Goal: Answer question/provide support: Share knowledge or assist other users

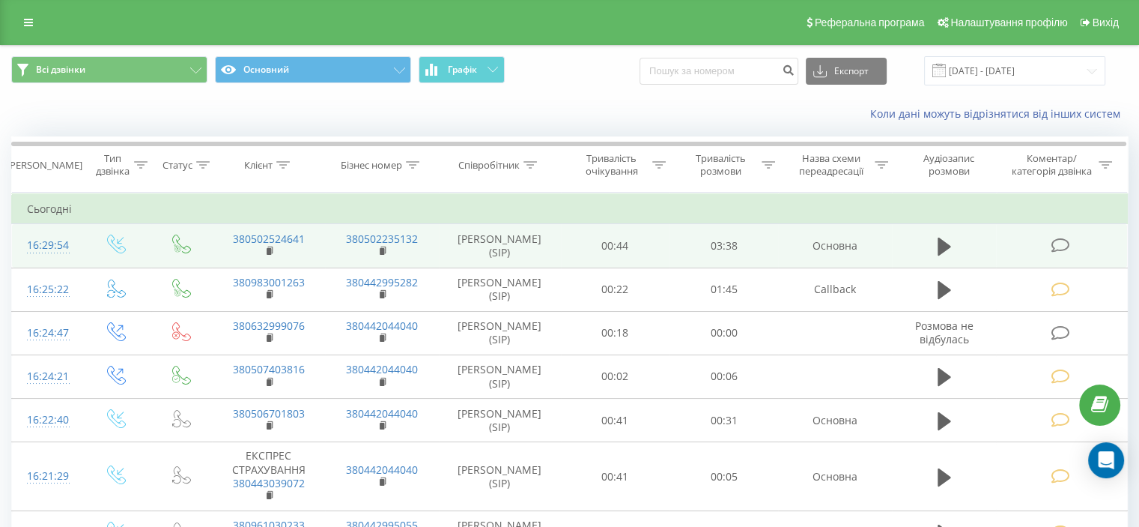
click at [1059, 245] on icon at bounding box center [1060, 245] width 19 height 16
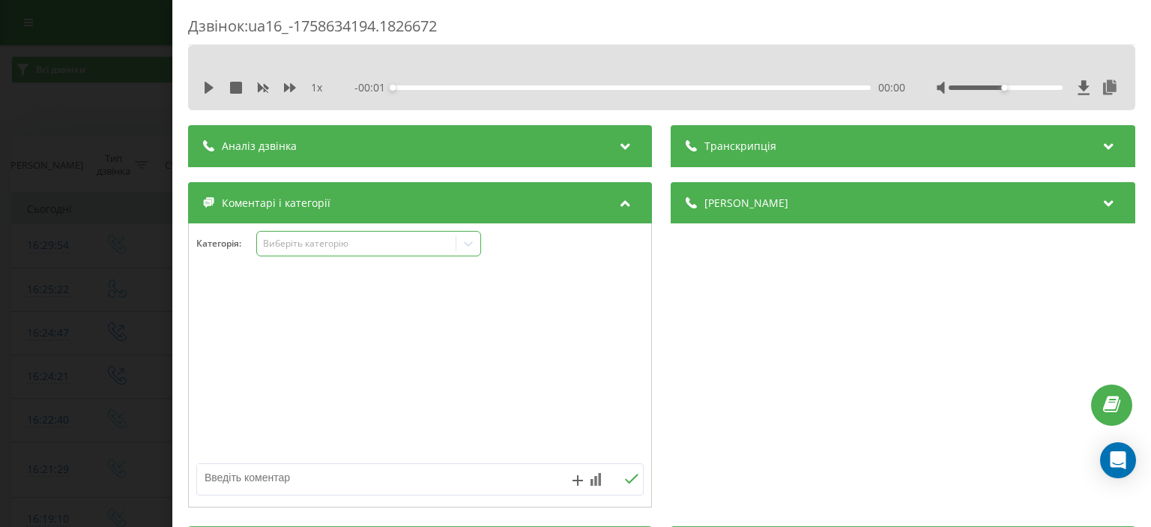
click at [303, 248] on div "Виберіть категорію" at bounding box center [356, 243] width 187 height 12
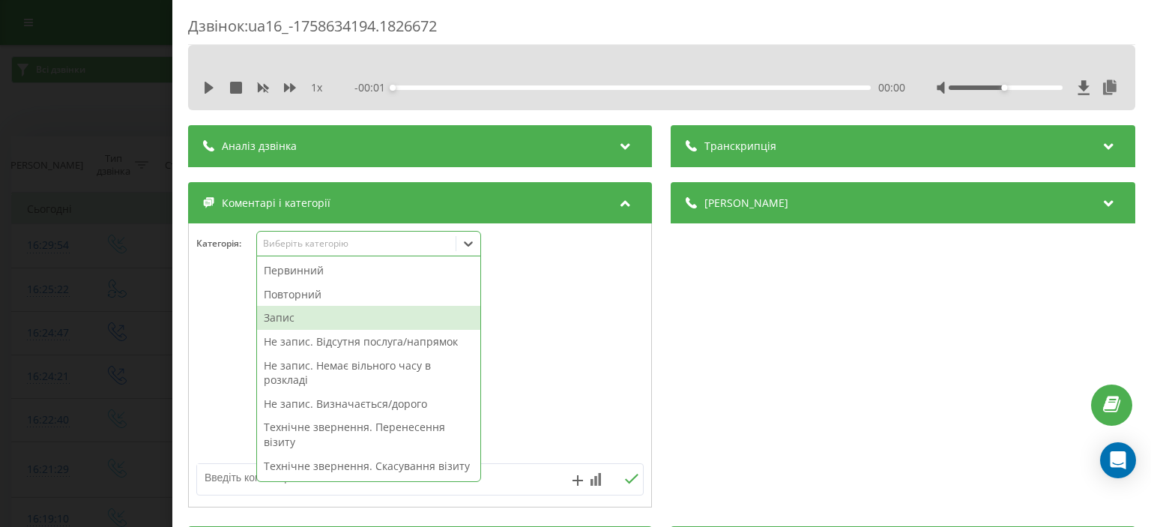
click at [318, 296] on div "Повторний" at bounding box center [368, 294] width 223 height 24
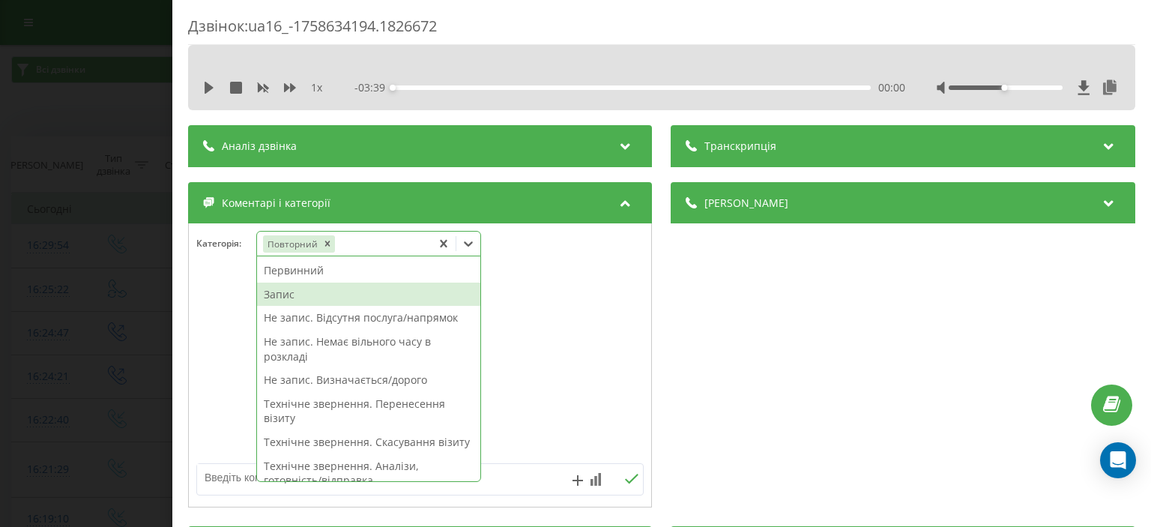
click at [297, 294] on div "Запис" at bounding box center [368, 294] width 223 height 24
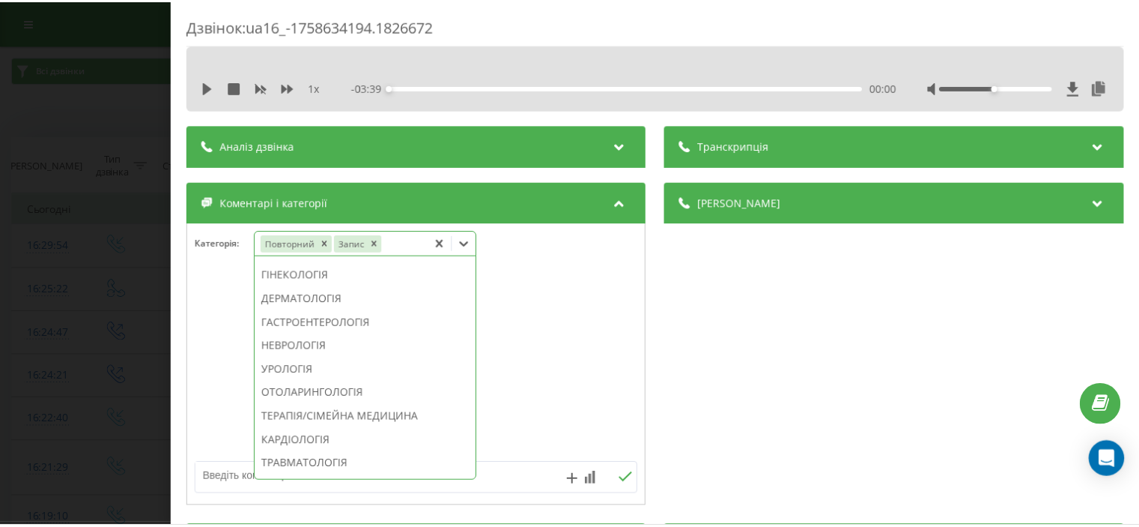
scroll to position [500, 0]
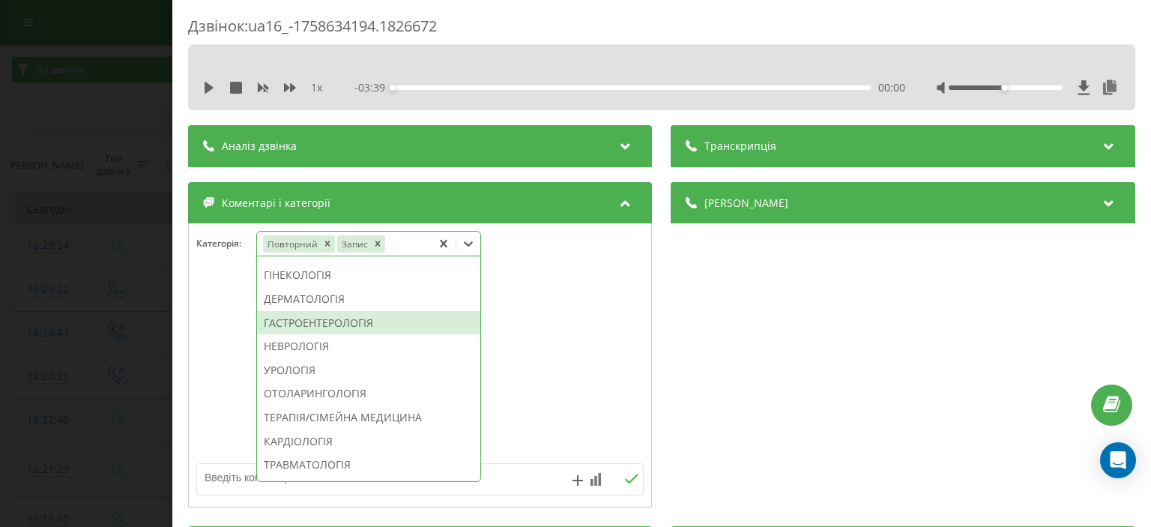
click at [360, 335] on div "ГАСТРОЕНТЕРОЛОГІЯ" at bounding box center [368, 323] width 223 height 24
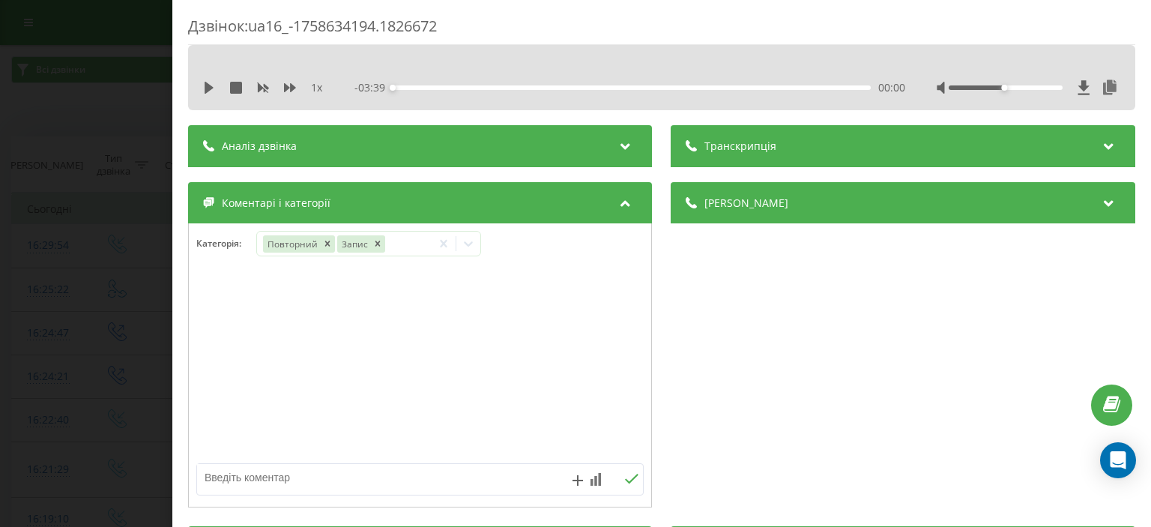
click at [108, 130] on div "Дзвінок : ua16_-1758634194.1826672 1 x - 03:39 00:00 00:00 Транскрипція Для AI-…" at bounding box center [575, 263] width 1151 height 527
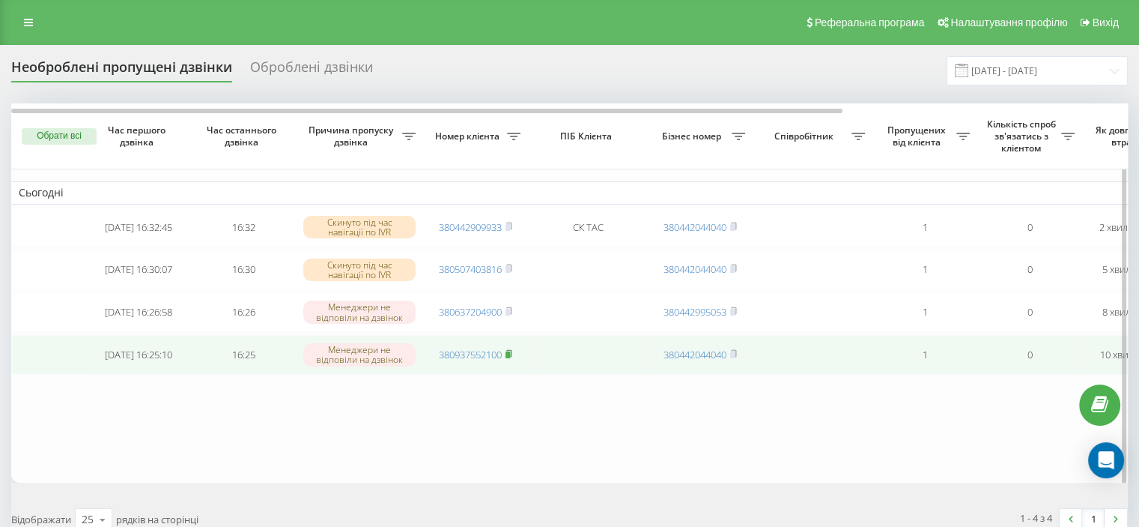
click at [509, 358] on rect at bounding box center [508, 354] width 4 height 7
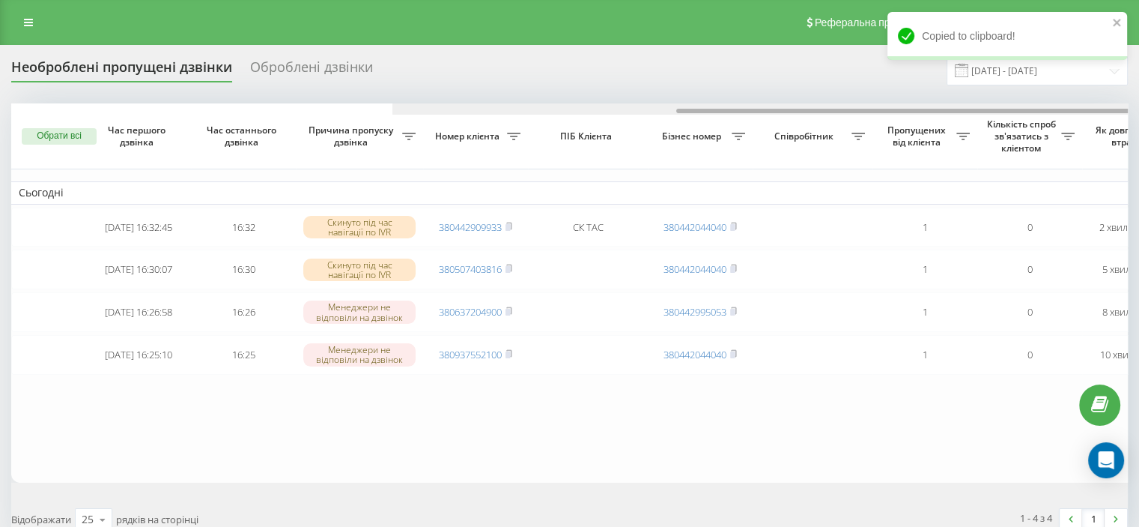
click at [1091, 108] on div at bounding box center [951, 108] width 1116 height 11
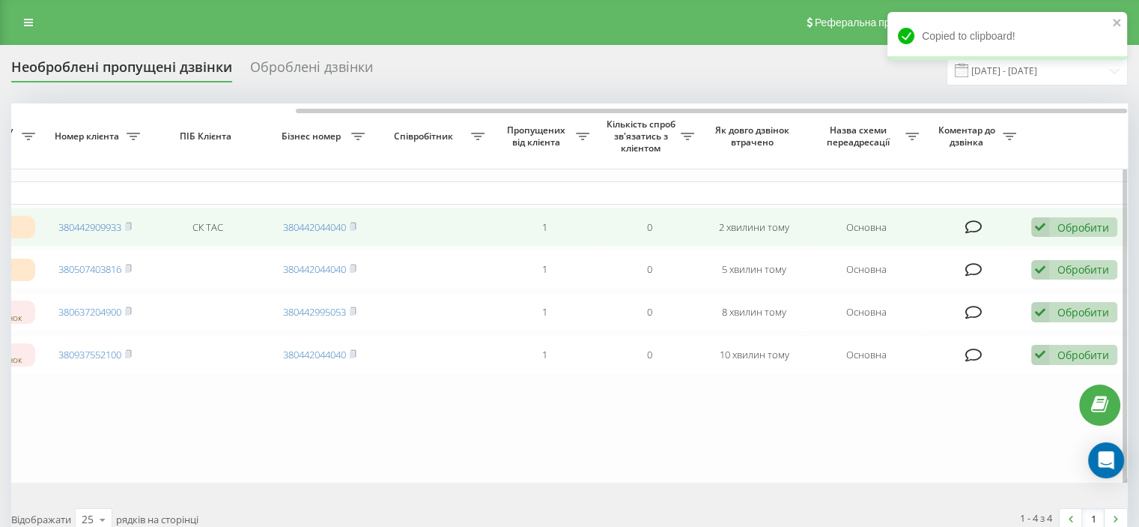
click at [1062, 227] on div "Обробити" at bounding box center [1084, 227] width 52 height 14
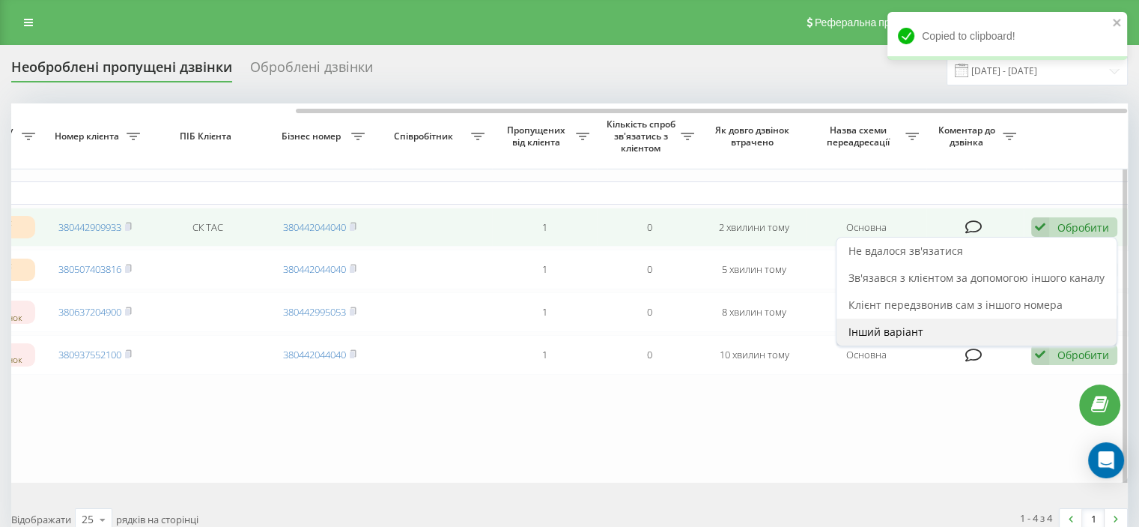
click at [934, 334] on div "Інший варіант" at bounding box center [977, 331] width 280 height 27
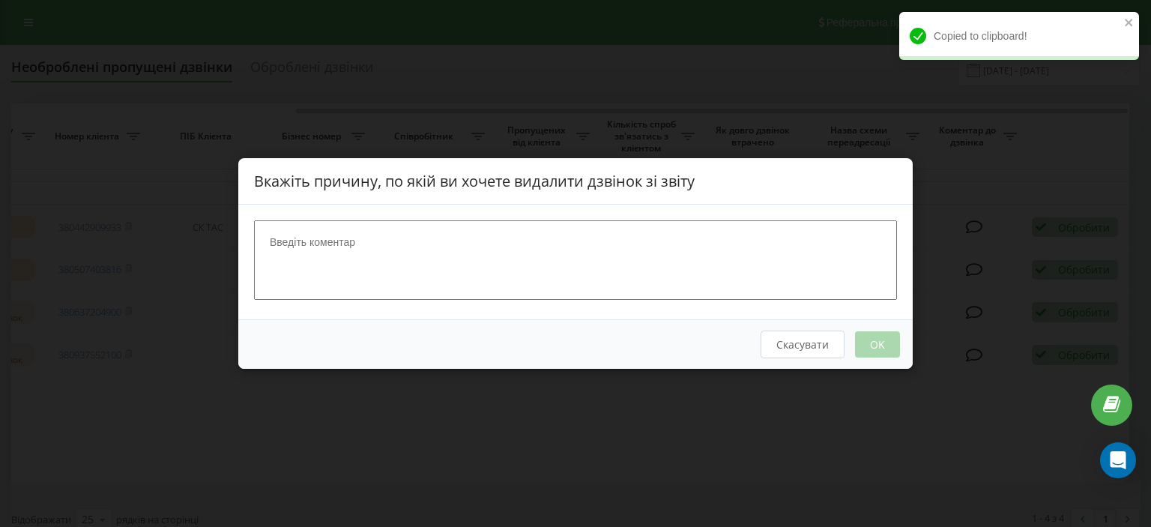
click at [393, 270] on textarea at bounding box center [575, 259] width 643 height 79
type textarea "ск"
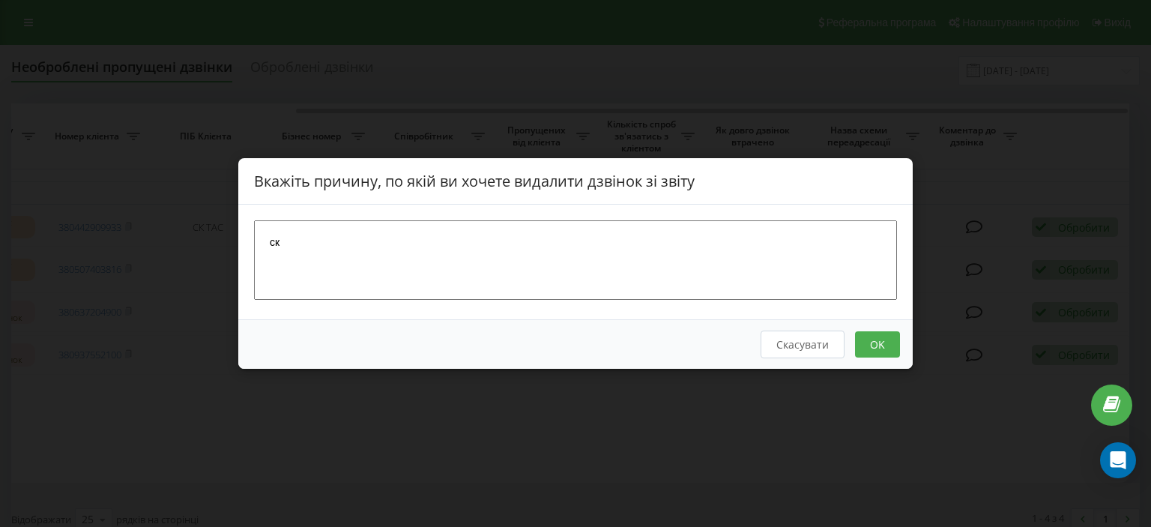
click at [889, 346] on button "OK" at bounding box center [877, 344] width 45 height 26
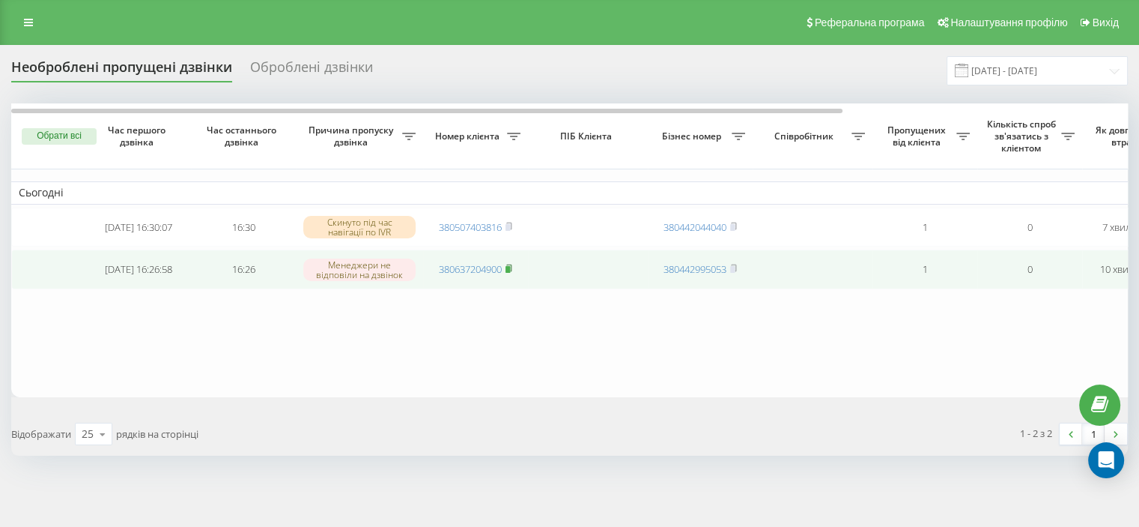
click at [509, 267] on icon at bounding box center [509, 268] width 7 height 9
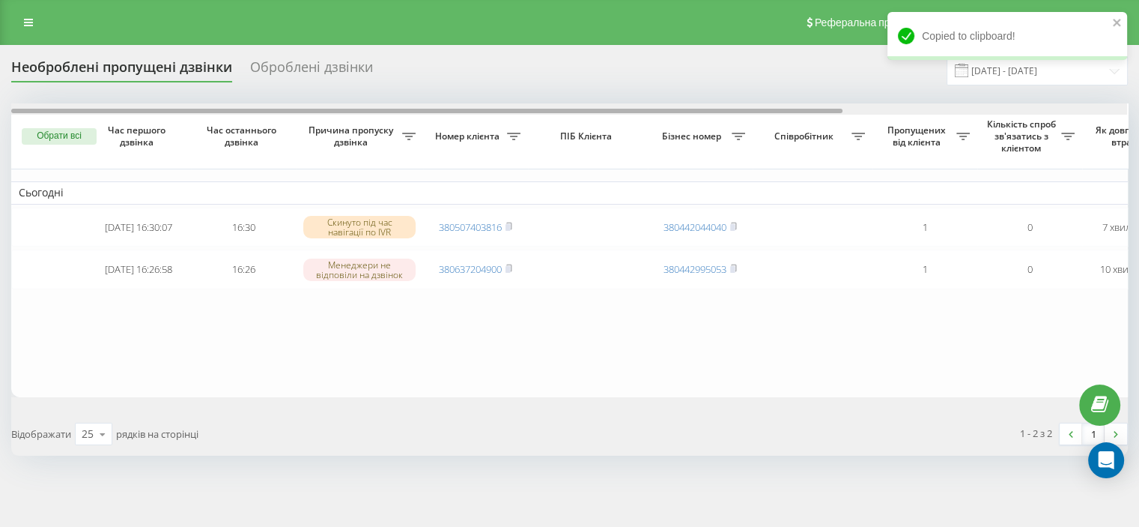
click at [1110, 105] on div at bounding box center [569, 108] width 1116 height 11
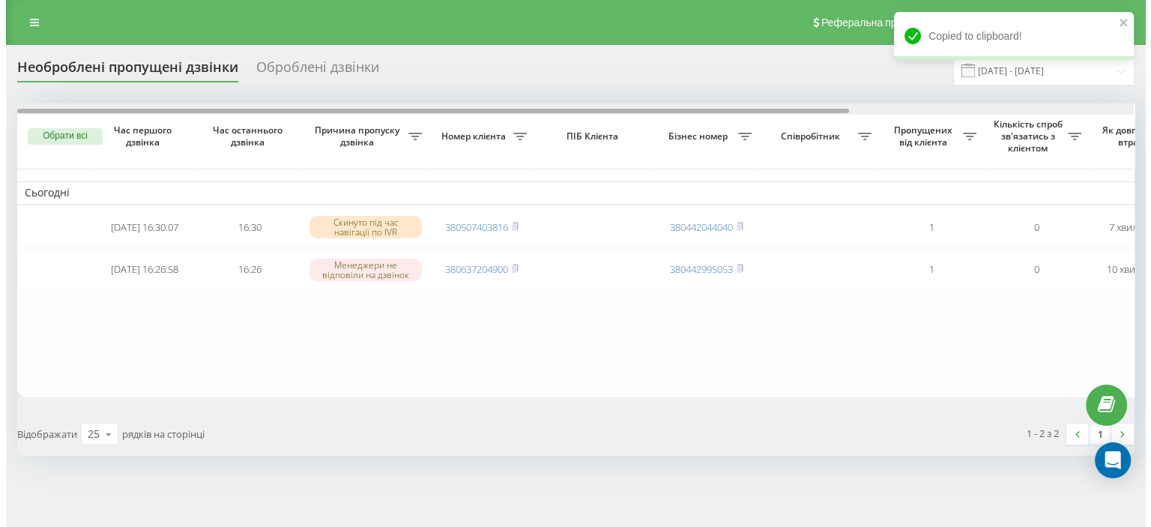
scroll to position [0, 381]
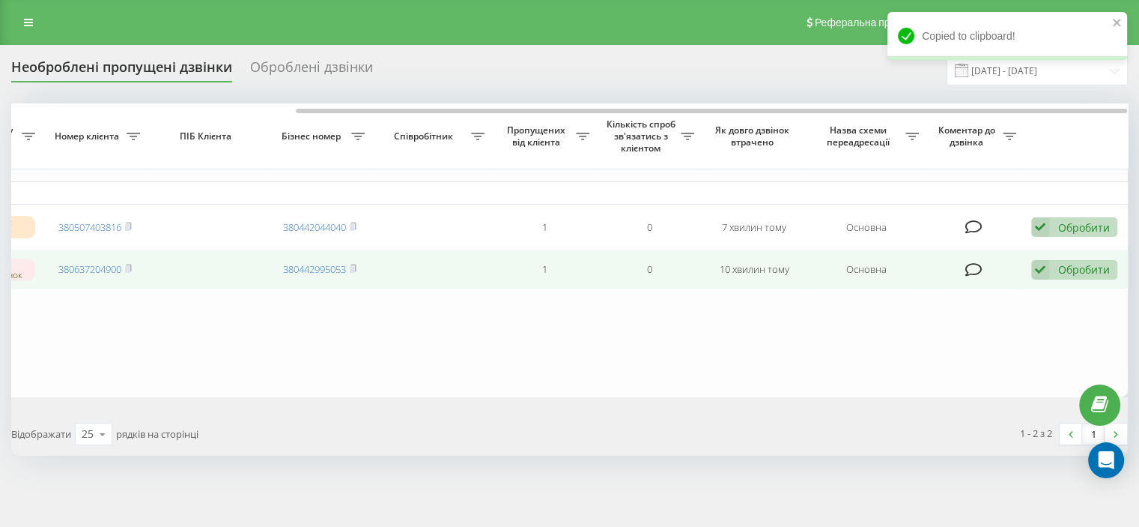
click at [1109, 270] on div "Обробити" at bounding box center [1084, 269] width 52 height 14
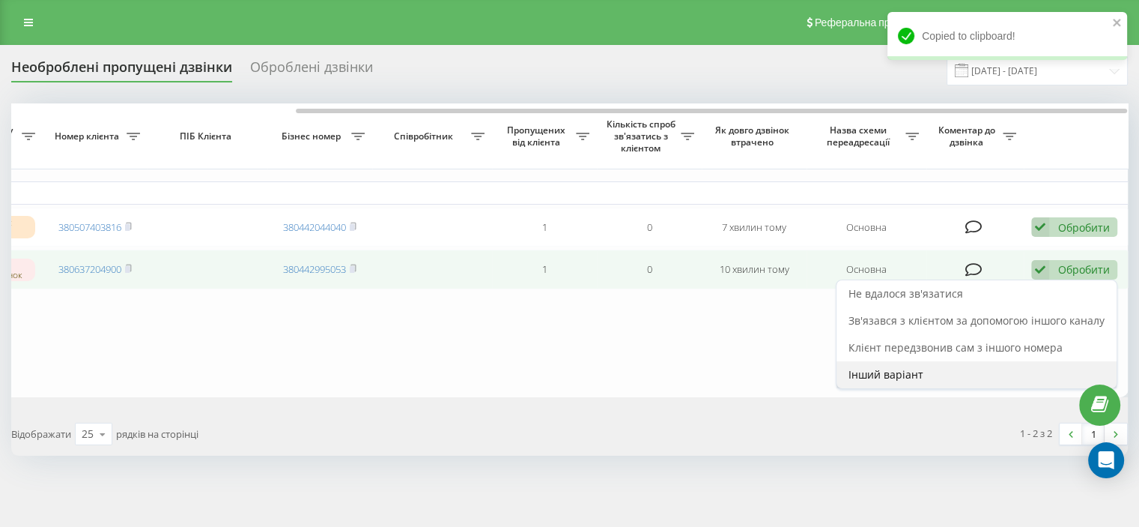
click at [962, 372] on div "Інший варіант" at bounding box center [977, 374] width 280 height 27
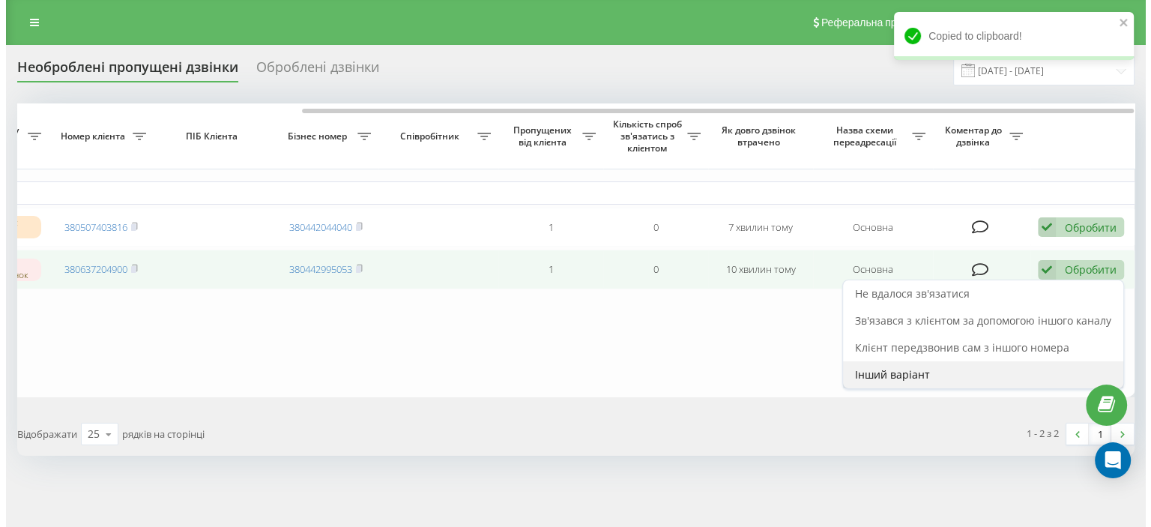
scroll to position [0, 369]
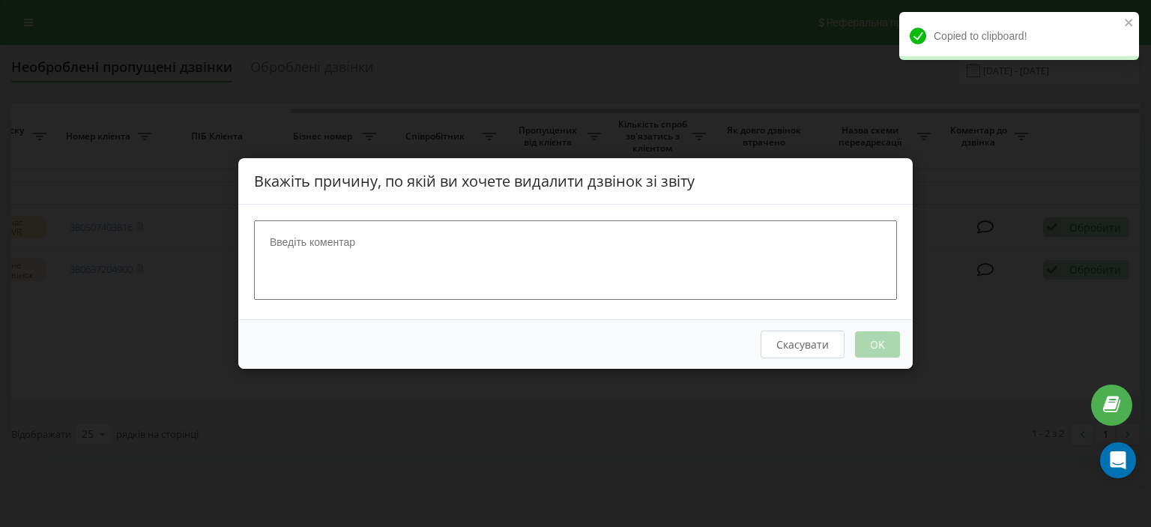
click at [429, 271] on textarea at bounding box center [575, 259] width 643 height 79
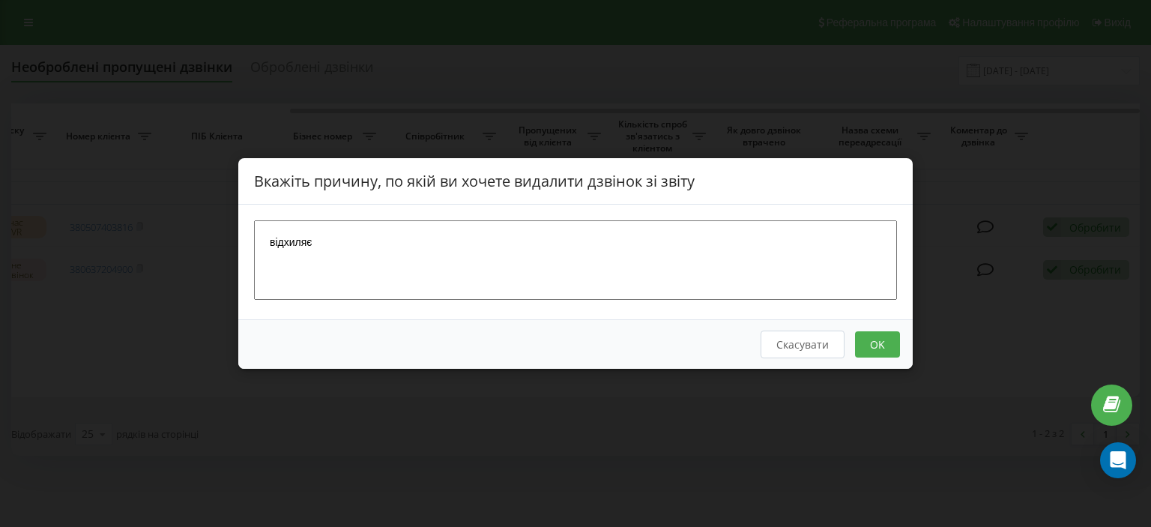
type textarea "відхиляє"
click at [878, 343] on button "OK" at bounding box center [877, 344] width 45 height 26
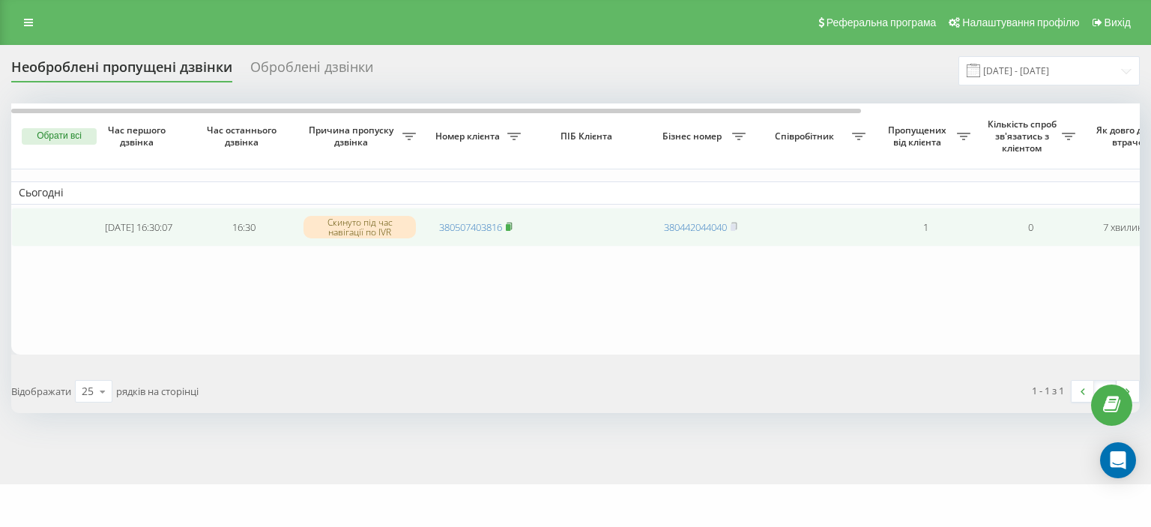
click at [510, 226] on rect at bounding box center [508, 227] width 4 height 7
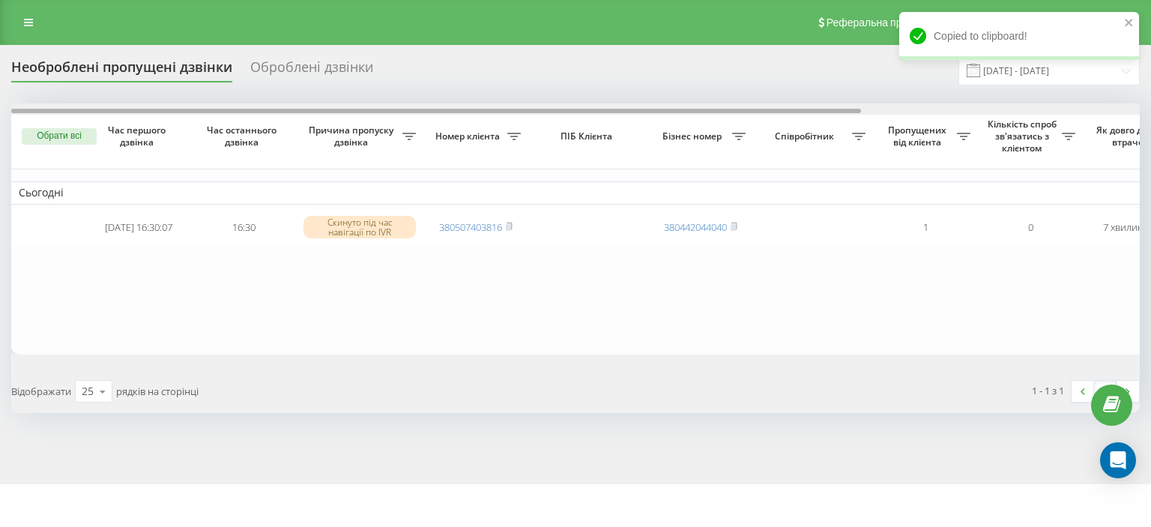
click at [1086, 106] on div at bounding box center [575, 108] width 1128 height 11
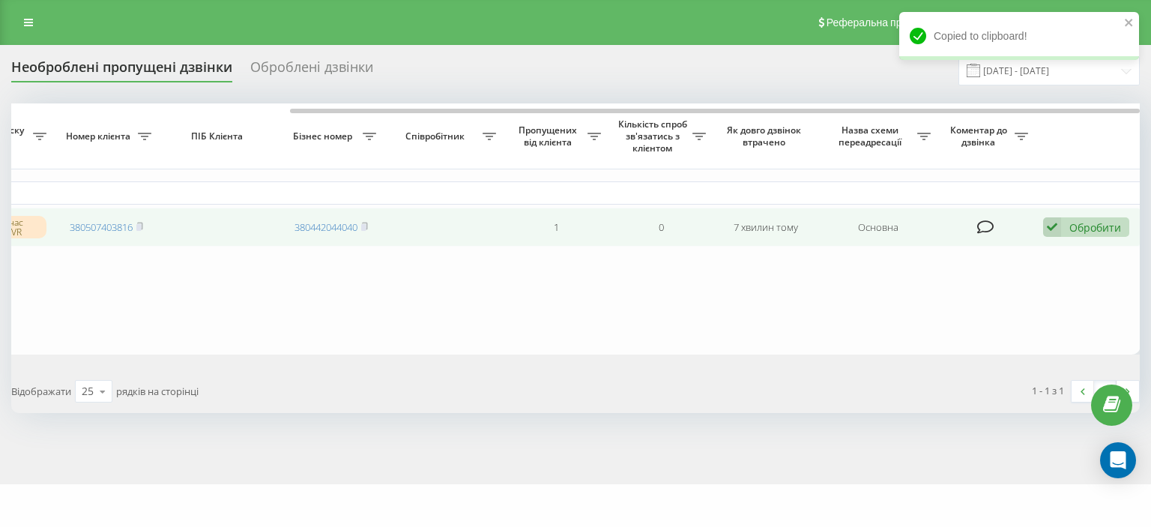
click at [1094, 230] on div "Обробити" at bounding box center [1095, 227] width 52 height 14
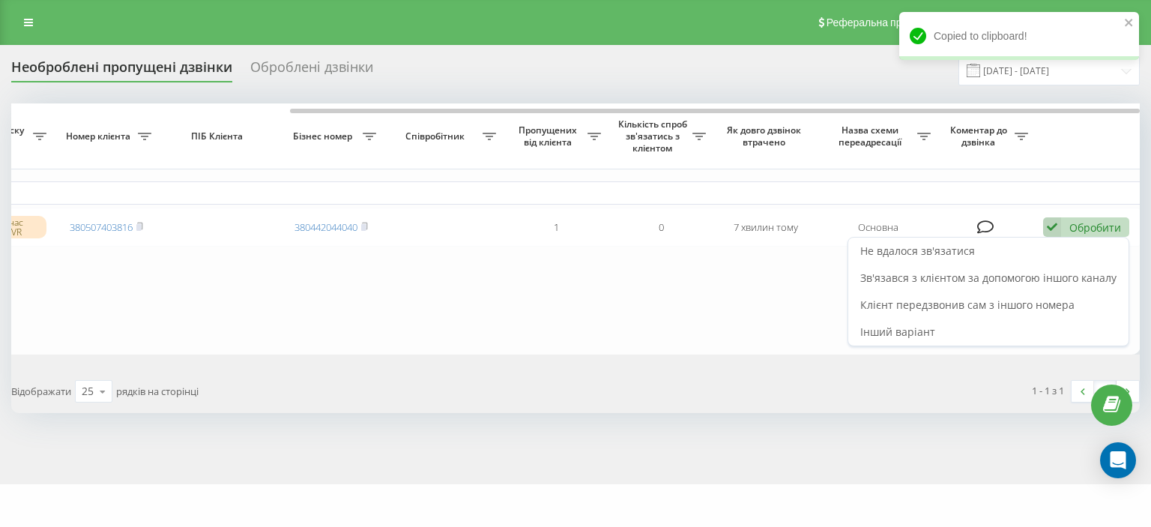
click at [588, 295] on table "Сьогодні 2025-09-23 16:30:07 16:30 Скинуто під час навігації по IVR 38050740381…" at bounding box center [391, 228] width 1498 height 251
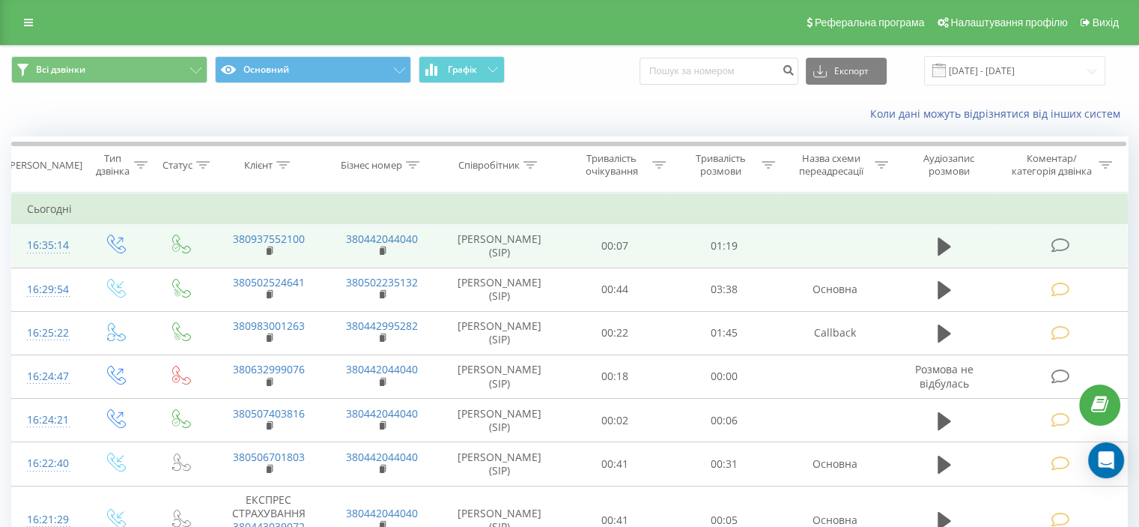
click at [1054, 244] on icon at bounding box center [1060, 245] width 19 height 16
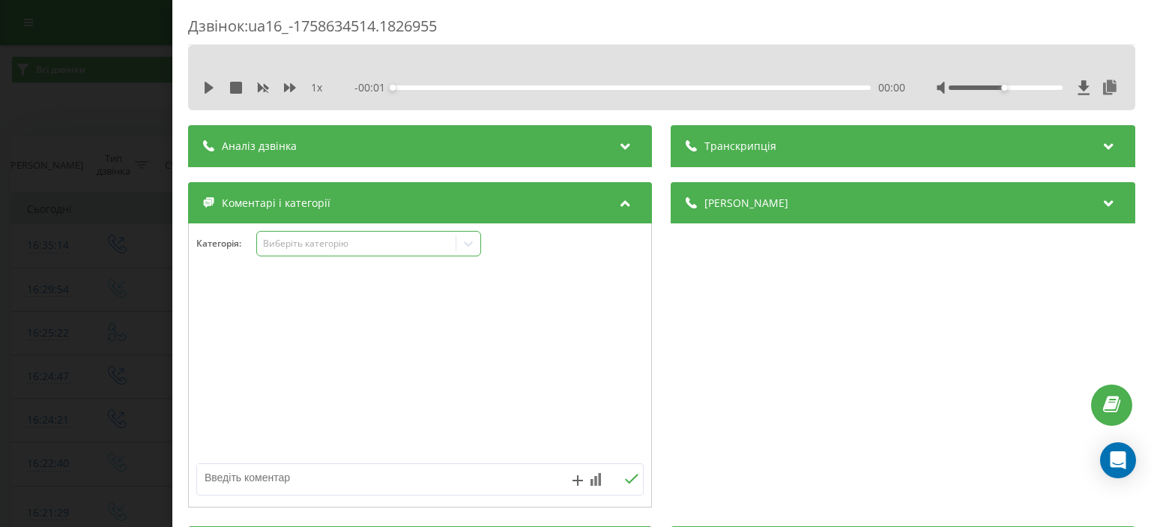
click at [311, 248] on div "Виберіть категорію" at bounding box center [356, 243] width 187 height 12
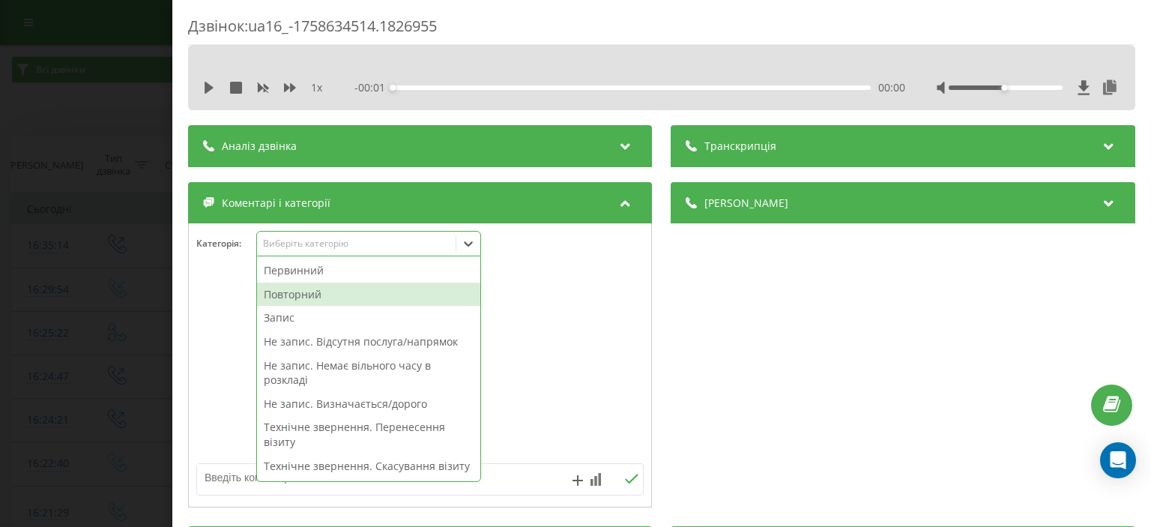
click at [309, 297] on div "Повторний" at bounding box center [368, 294] width 223 height 24
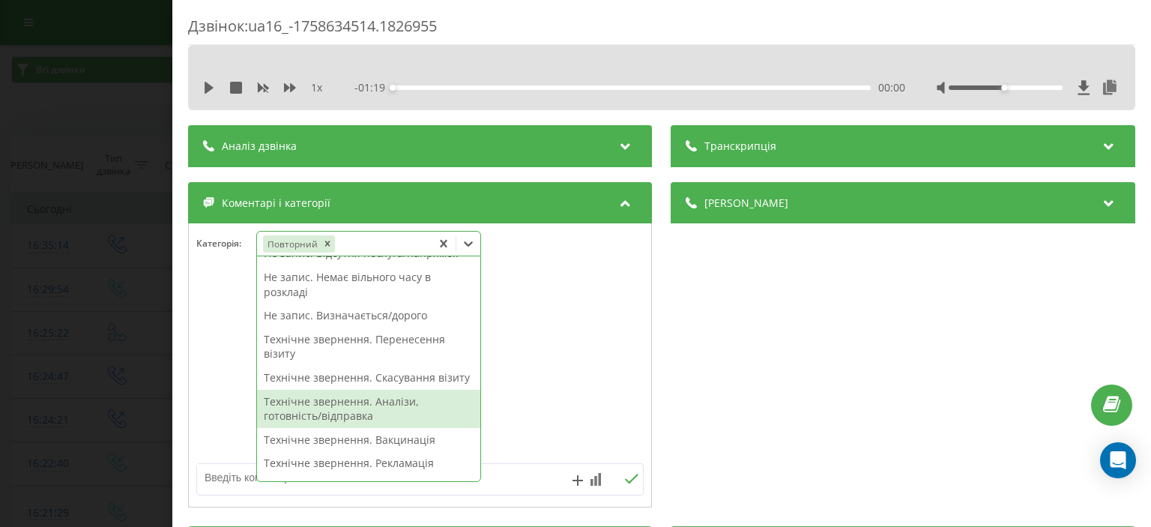
scroll to position [150, 0]
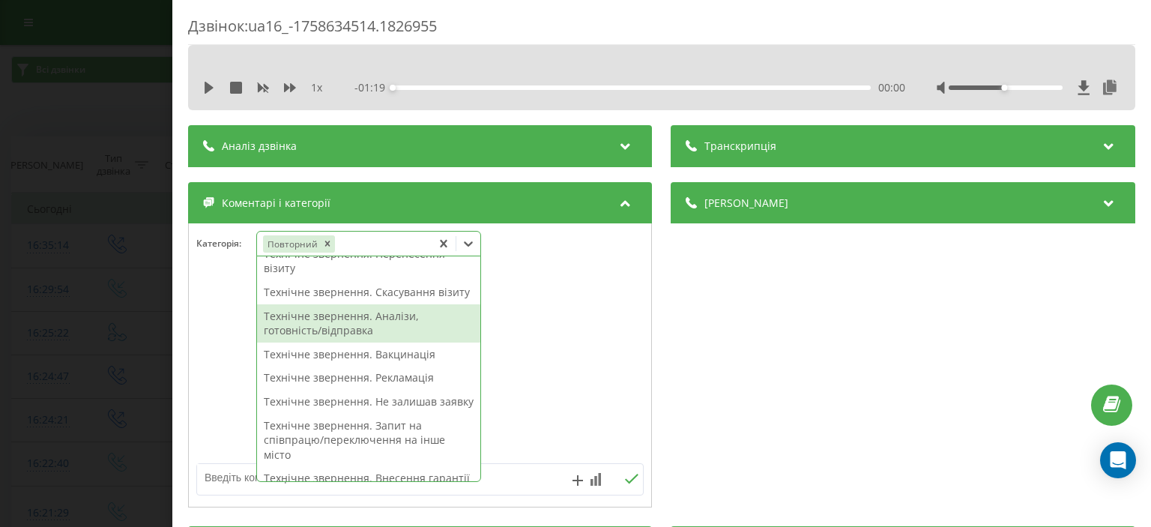
click at [375, 342] on div "Технічне звернення. Аналізи, готовність/відправка" at bounding box center [368, 323] width 223 height 38
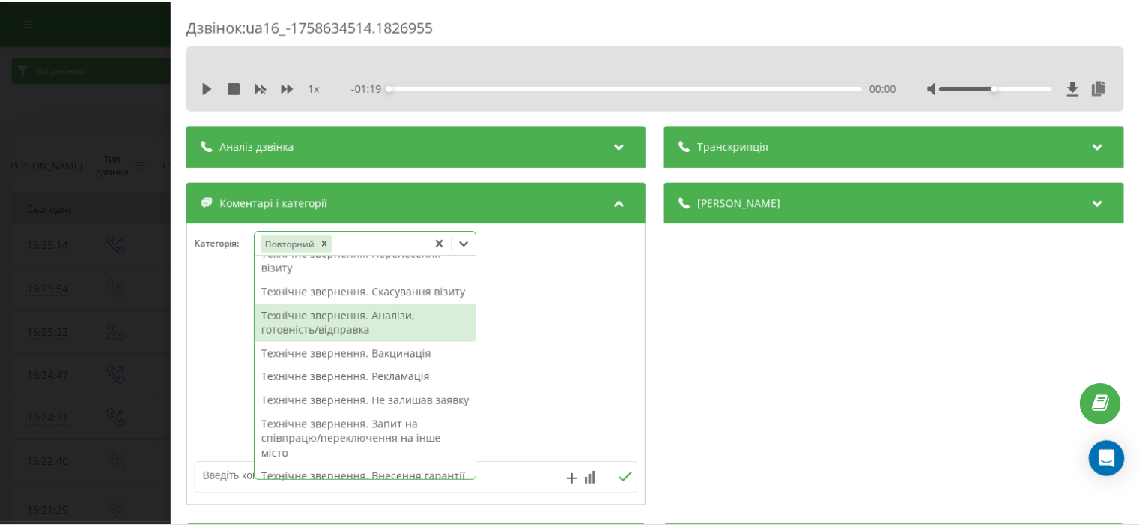
scroll to position [135, 0]
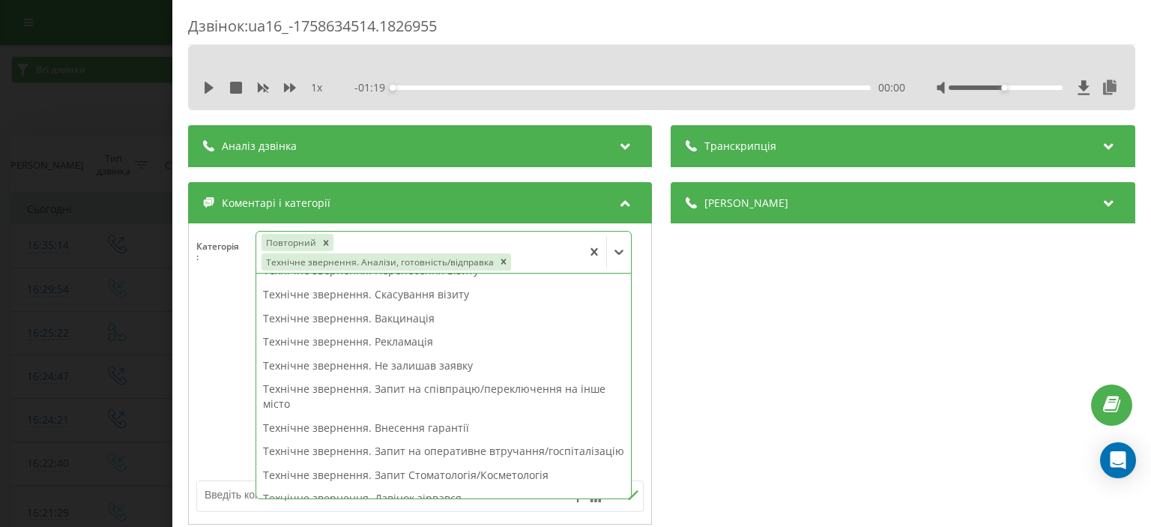
click at [75, 51] on div "Дзвінок : ua16_-1758634514.1826955 1 x - 01:19 00:00 00:00 Транскрипція Для AI-…" at bounding box center [575, 263] width 1151 height 527
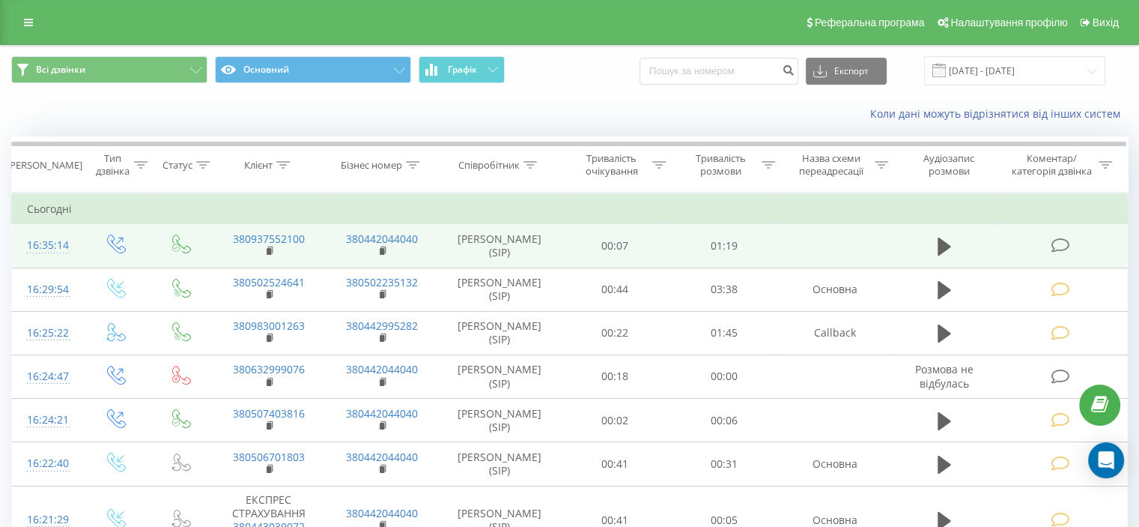
click at [1058, 247] on icon at bounding box center [1060, 245] width 19 height 16
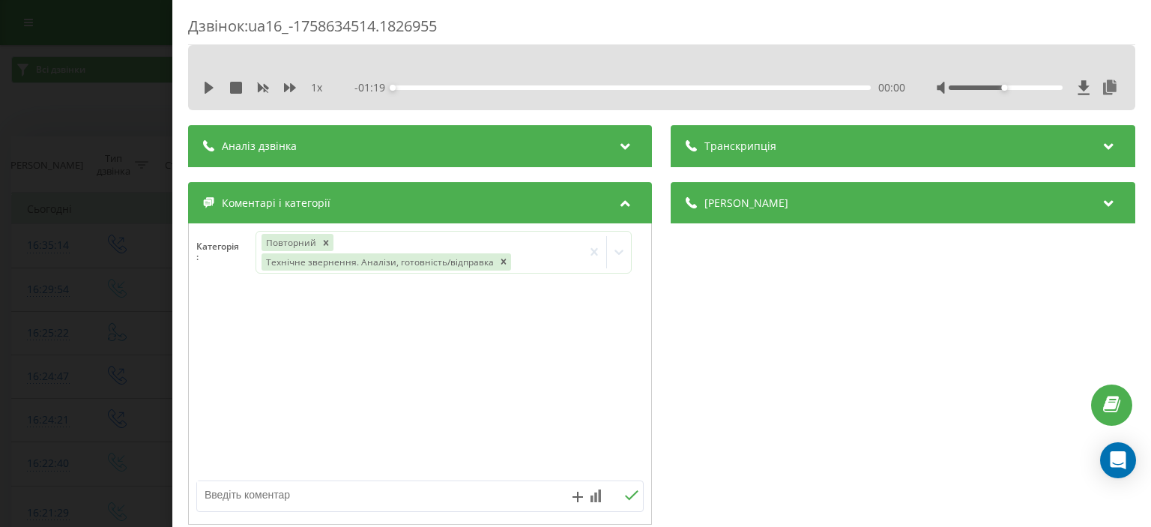
drag, startPoint x: 57, startPoint y: 120, endPoint x: 55, endPoint y: 95, distance: 24.8
click at [56, 119] on div "Дзвінок : ua16_-1758634514.1826955 1 x - 01:19 00:00 00:00 Транскрипція Для AI-…" at bounding box center [575, 263] width 1151 height 527
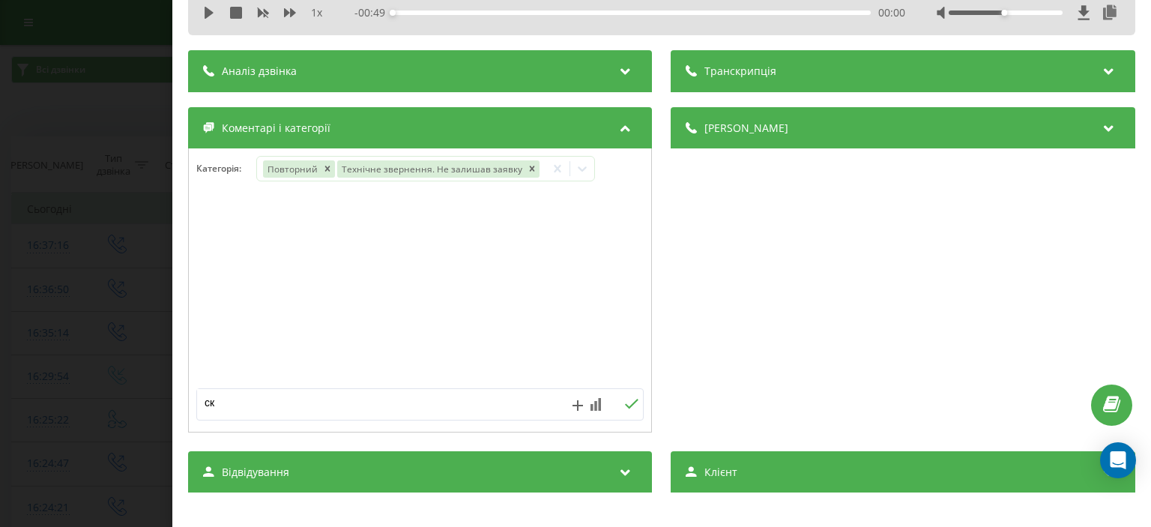
click at [626, 402] on icon at bounding box center [632, 404] width 14 height 10
click at [70, 43] on div "Дзвінок : ua16_-1758634636.1827063 1 x - 00:49 00:00 00:00 Транскрипція Для AI-…" at bounding box center [575, 263] width 1151 height 527
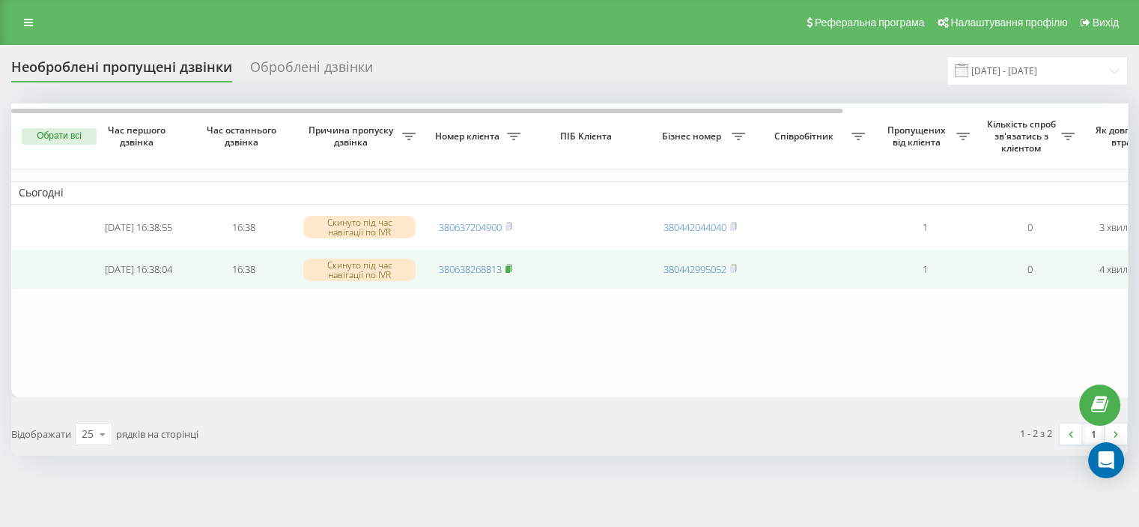
click at [512, 270] on icon at bounding box center [509, 268] width 7 height 9
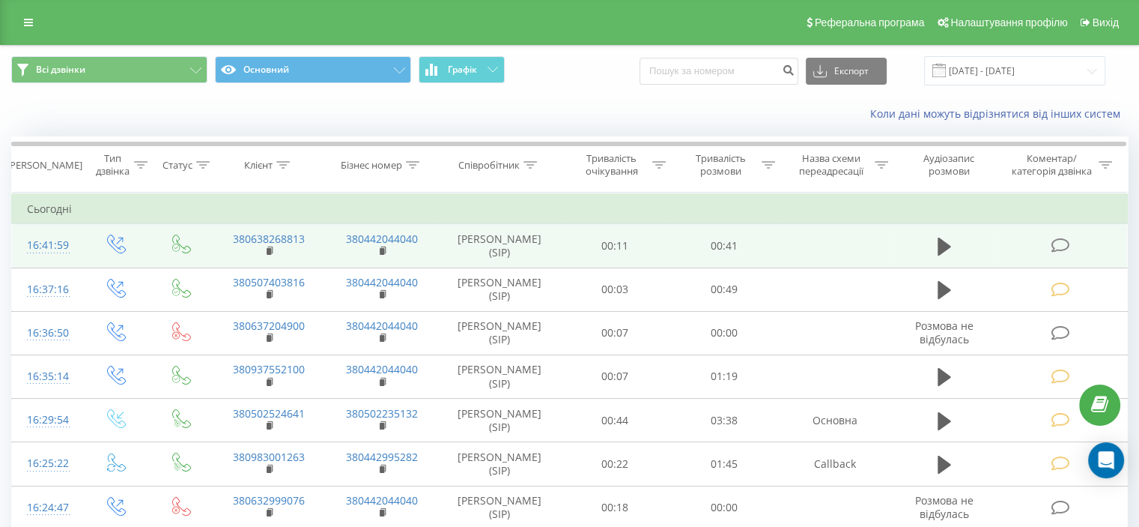
click at [1059, 244] on icon at bounding box center [1060, 245] width 19 height 16
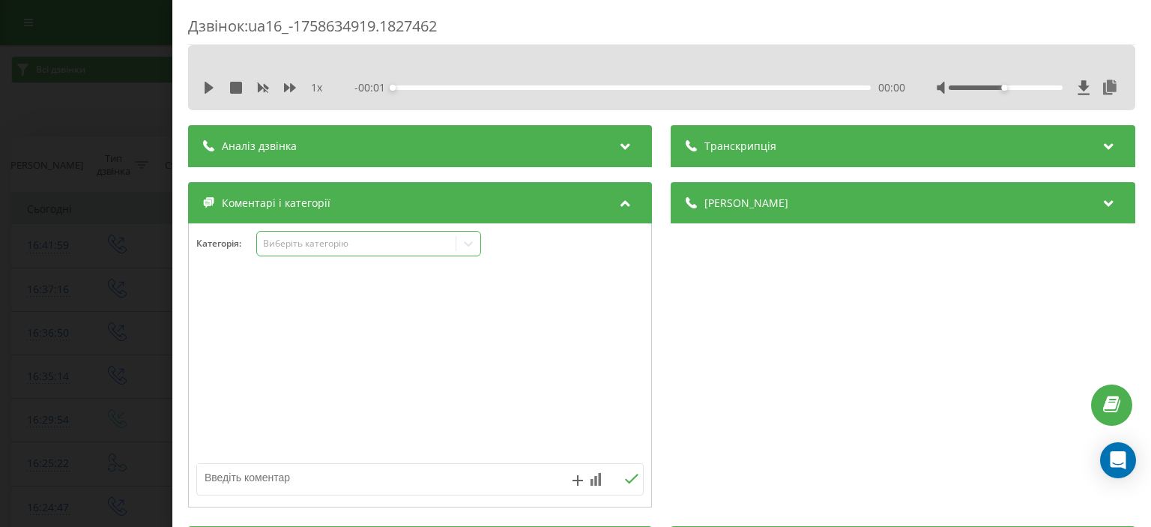
click at [281, 241] on div "Виберіть категорію" at bounding box center [356, 243] width 187 height 12
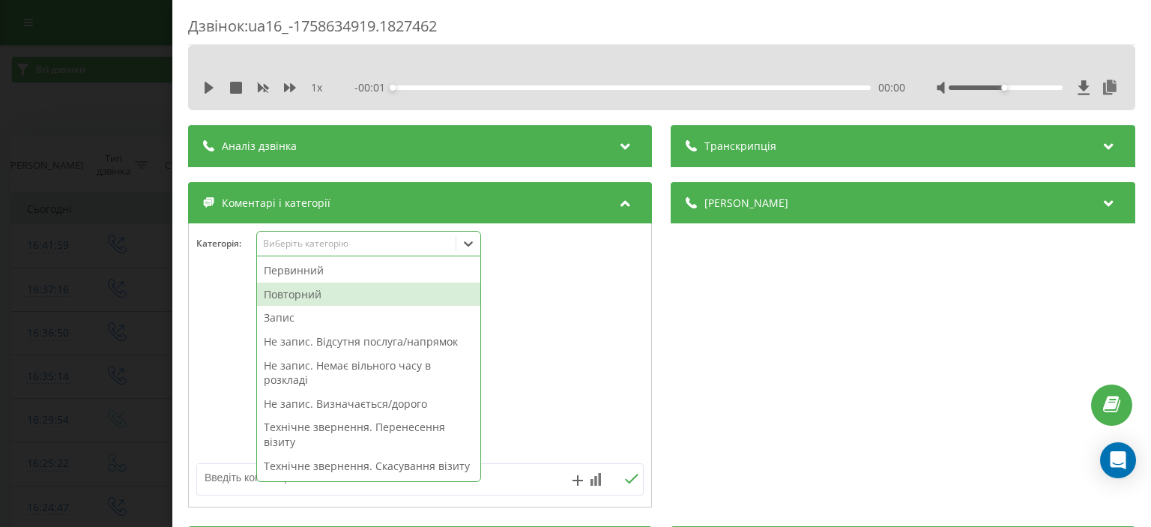
click at [312, 293] on div "Повторний" at bounding box center [368, 294] width 223 height 24
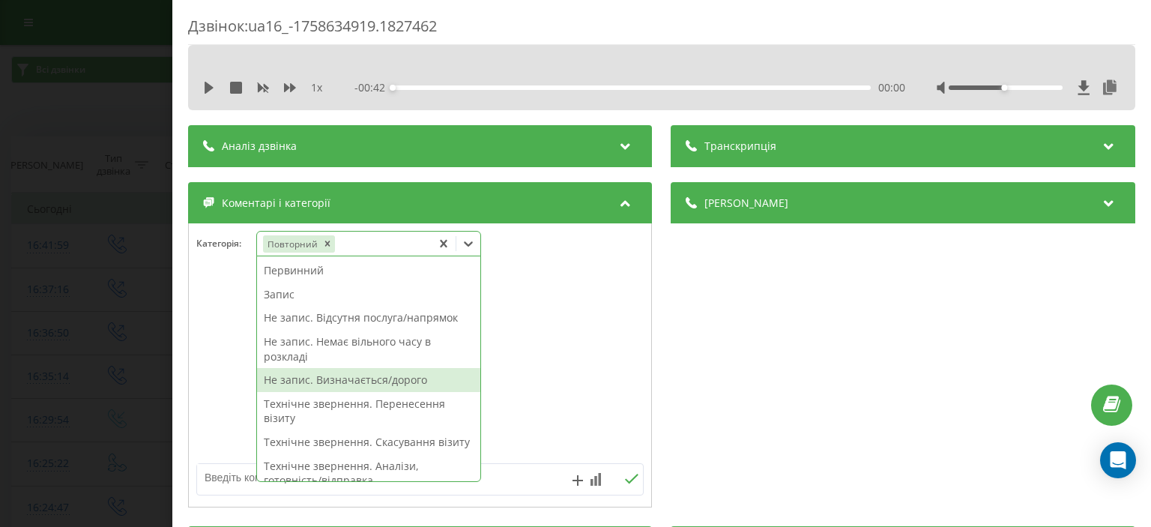
click at [353, 376] on div "Не запис. Визначається/дорого" at bounding box center [368, 380] width 223 height 24
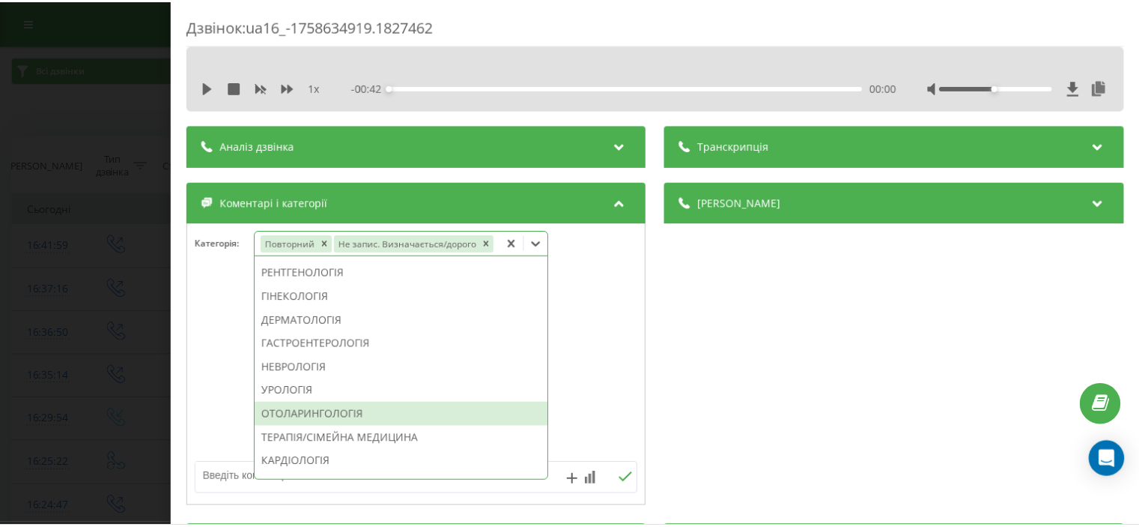
scroll to position [375, 0]
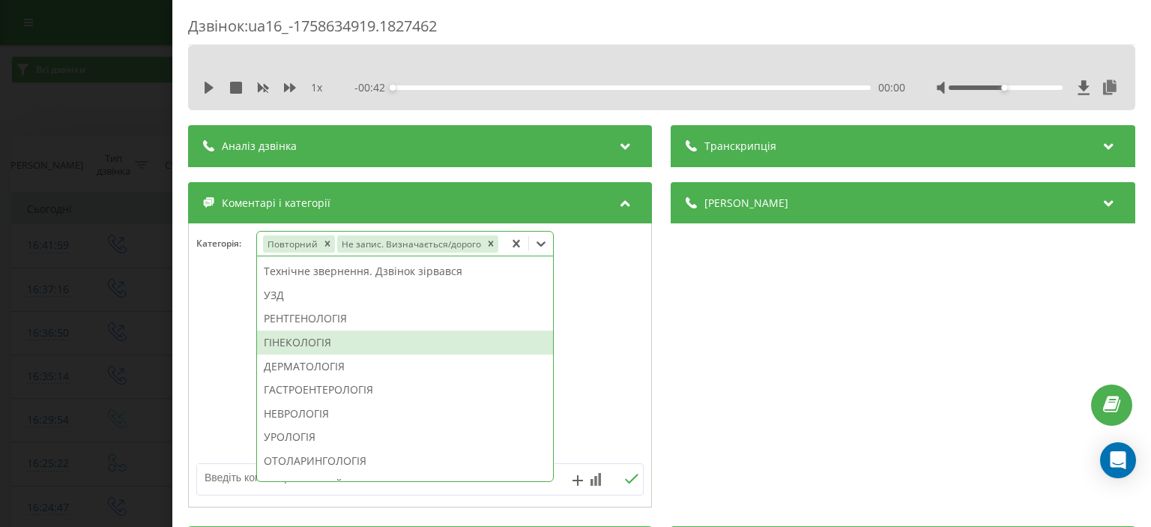
click at [306, 347] on div "ГІНЕКОЛОГІЯ" at bounding box center [405, 342] width 296 height 24
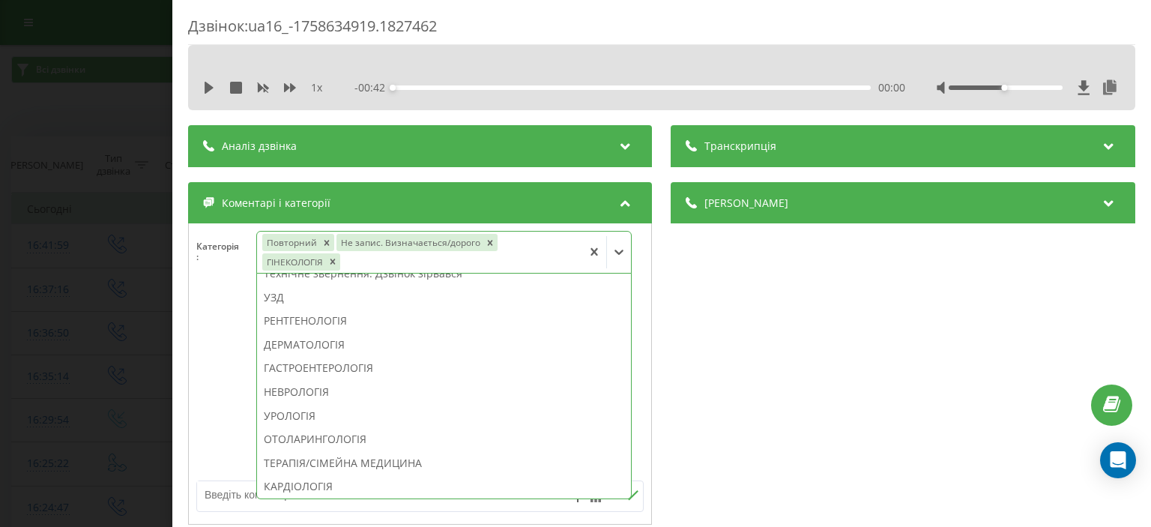
click at [111, 78] on div "Дзвінок : ua16_-1758634919.1827462 1 x - 00:42 00:00 00:00 Транскрипція Для AI-…" at bounding box center [575, 263] width 1151 height 527
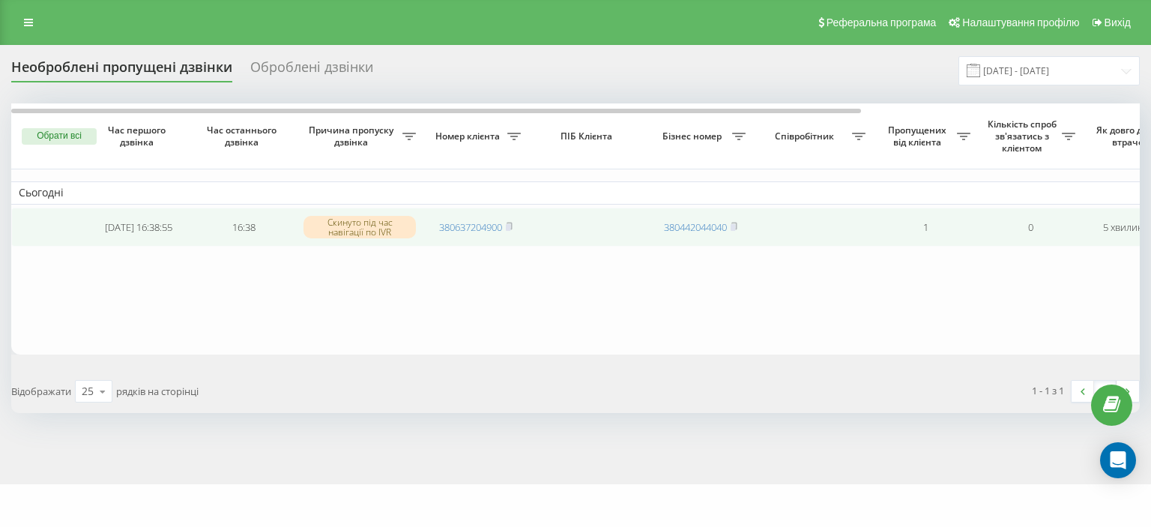
drag, startPoint x: 511, startPoint y: 227, endPoint x: 516, endPoint y: 238, distance: 12.4
click at [509, 226] on rect at bounding box center [508, 227] width 4 height 7
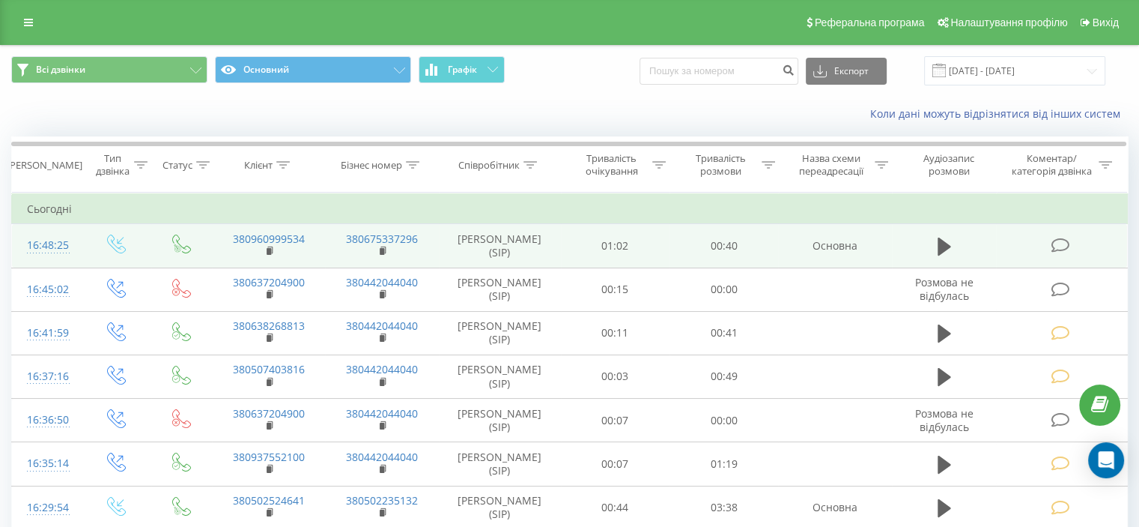
click at [1057, 243] on icon at bounding box center [1060, 245] width 19 height 16
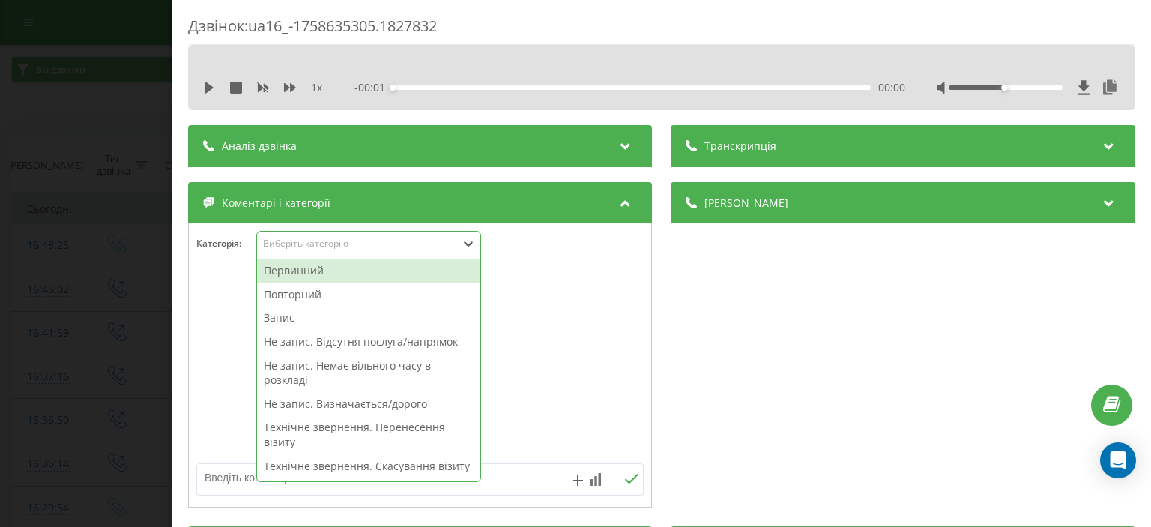
click at [297, 245] on div "Виберіть категорію" at bounding box center [356, 243] width 187 height 12
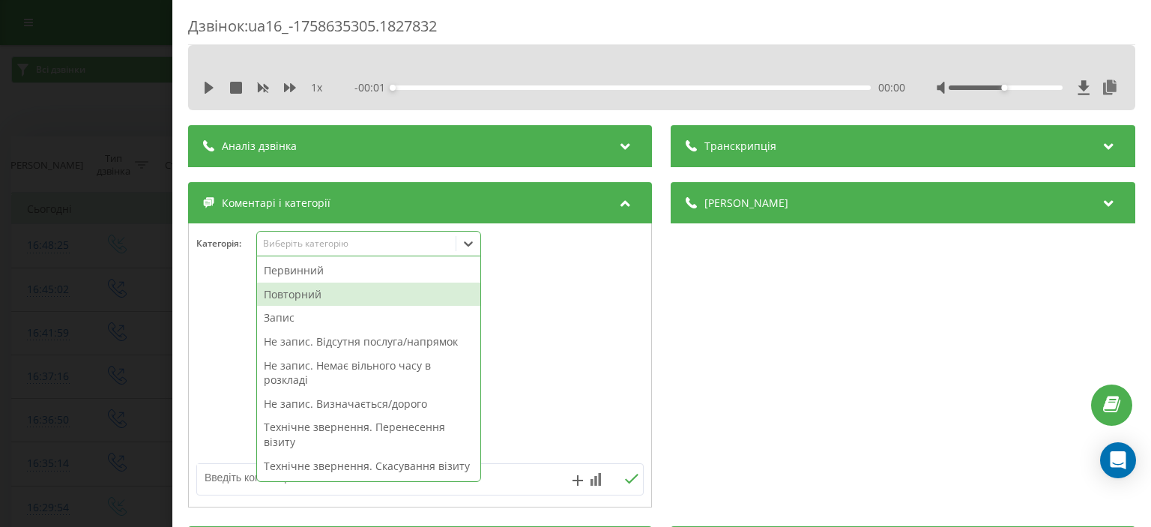
click at [327, 293] on div "Повторний" at bounding box center [368, 294] width 223 height 24
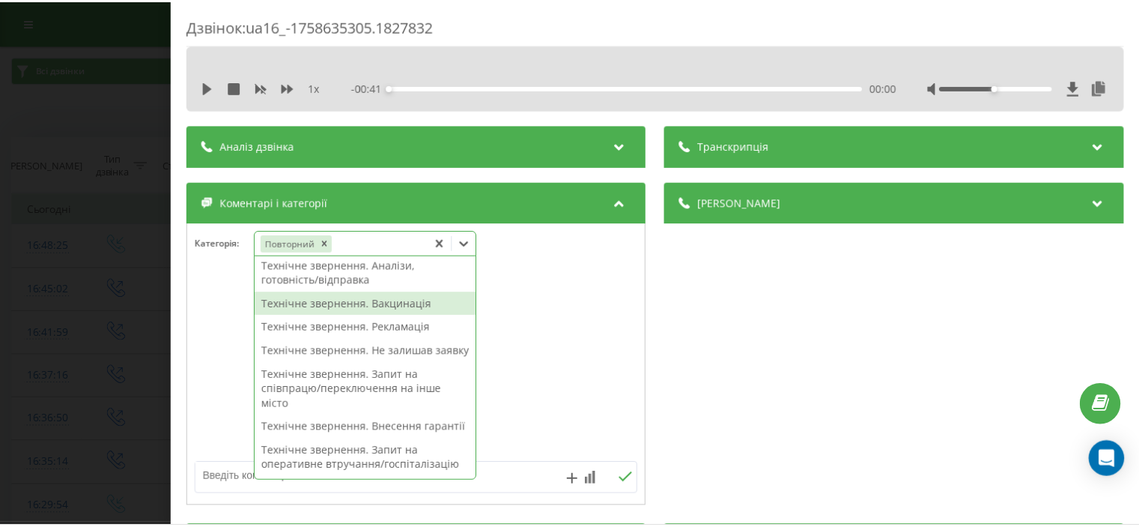
scroll to position [225, 0]
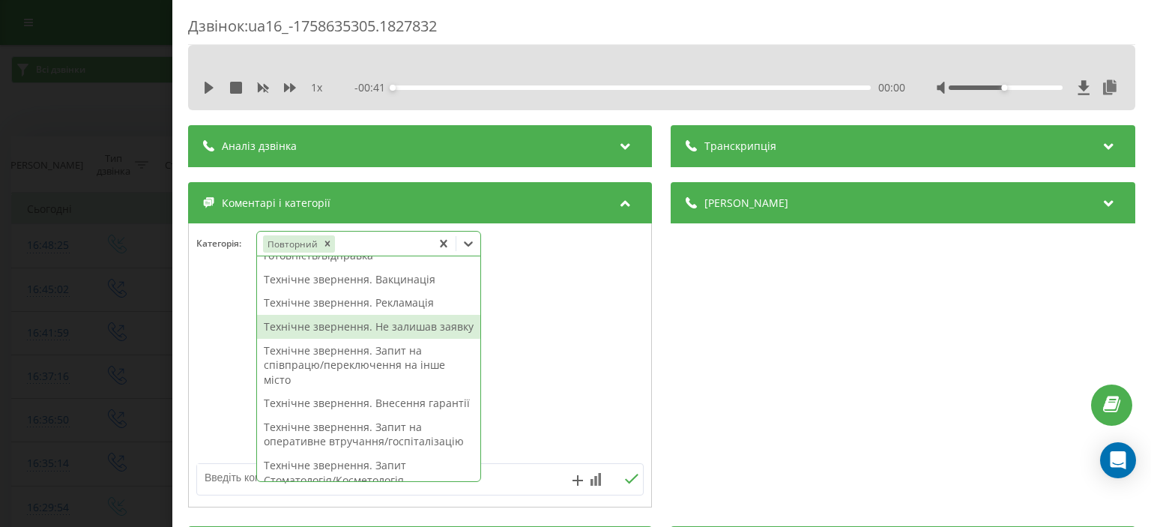
click at [410, 339] on div "Технічне звернення. Не залишав заявку" at bounding box center [368, 327] width 223 height 24
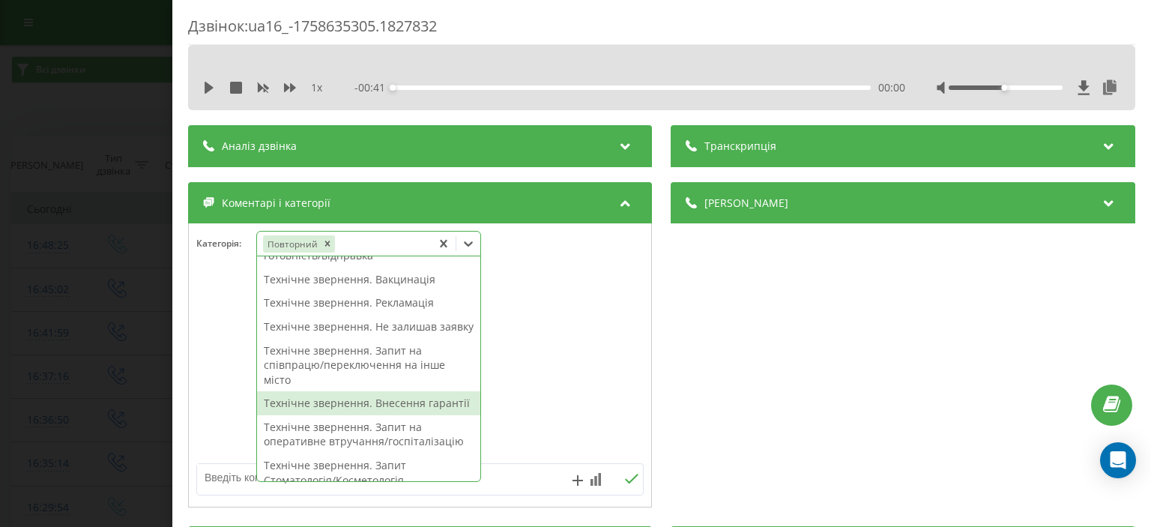
click at [224, 480] on textarea at bounding box center [375, 477] width 357 height 27
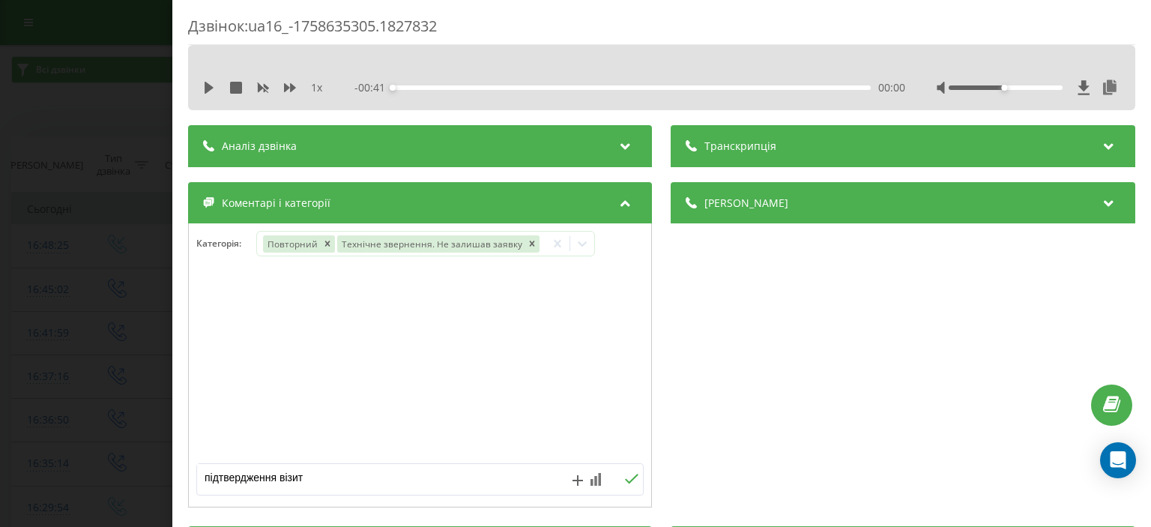
type textarea "підтвердження візиту"
click at [629, 479] on icon at bounding box center [632, 478] width 13 height 10
click at [63, 155] on div "Дзвінок : ua16_-1758635305.1827832 1 x - 00:41 00:00 00:00 Транскрипція Для AI-…" at bounding box center [575, 263] width 1151 height 527
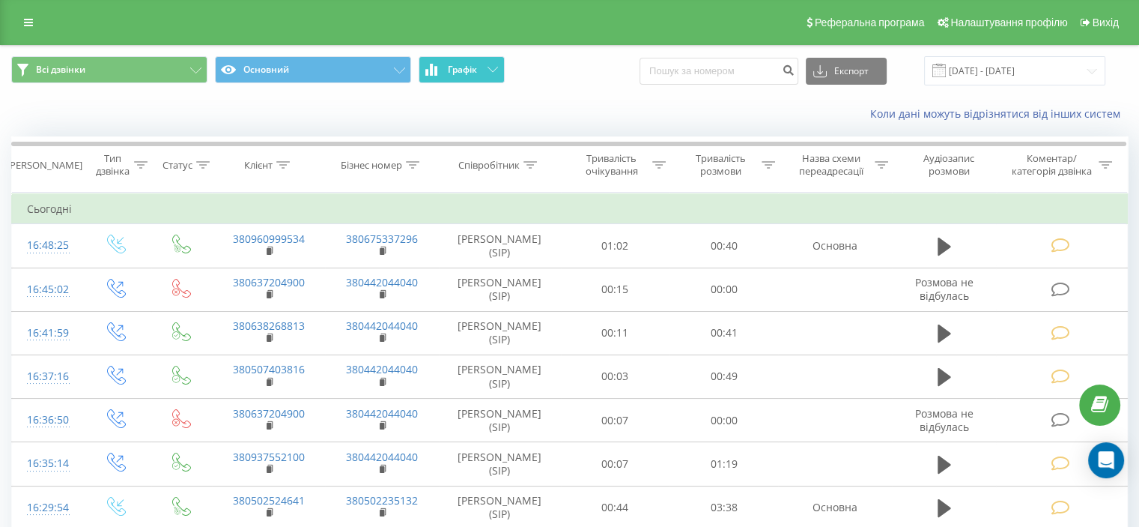
click at [488, 67] on icon at bounding box center [493, 69] width 10 height 5
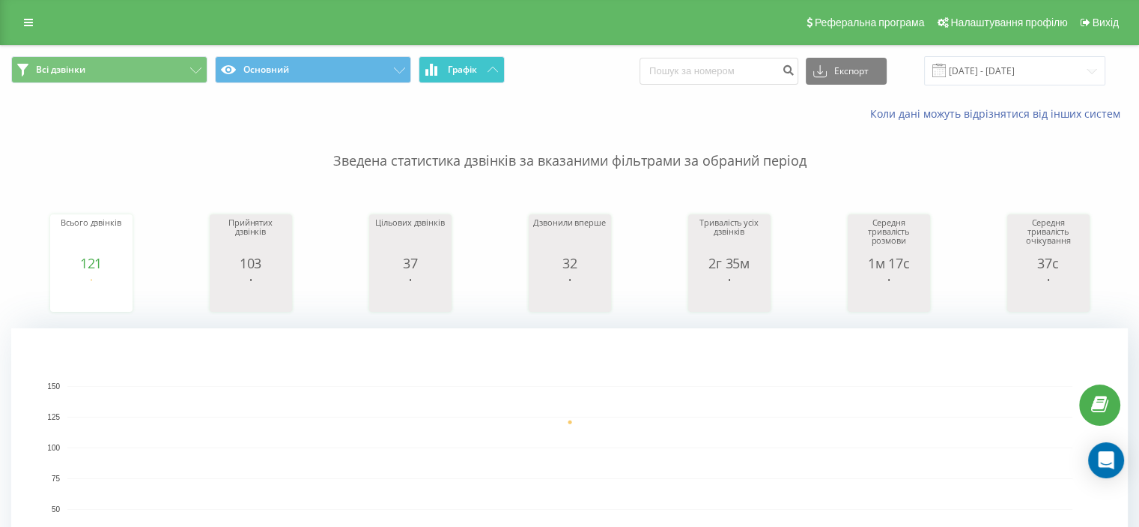
click at [492, 69] on icon at bounding box center [493, 69] width 10 height 5
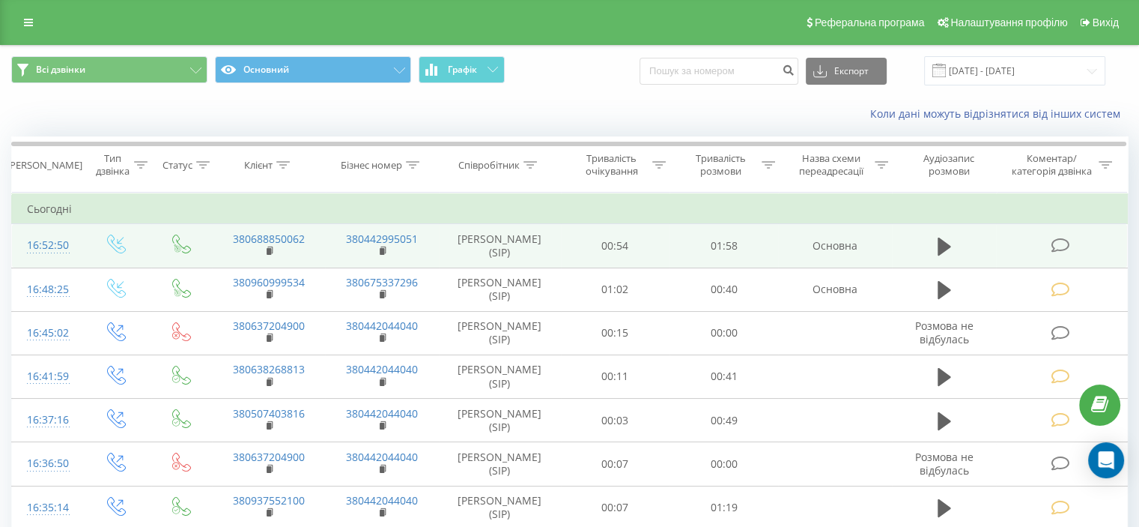
click at [1062, 243] on icon at bounding box center [1060, 245] width 19 height 16
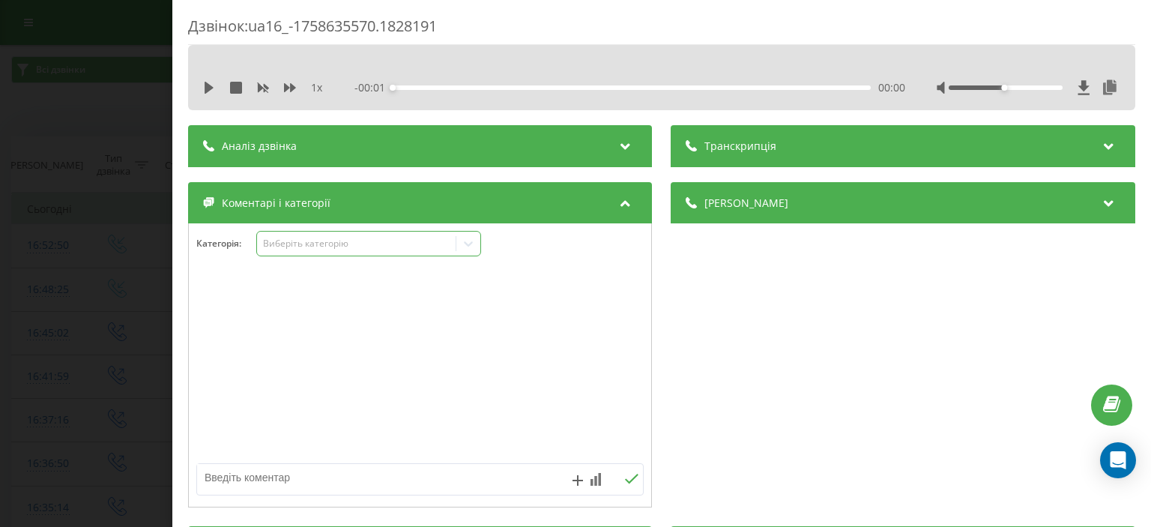
click at [312, 245] on div "Виберіть категорію" at bounding box center [356, 243] width 187 height 12
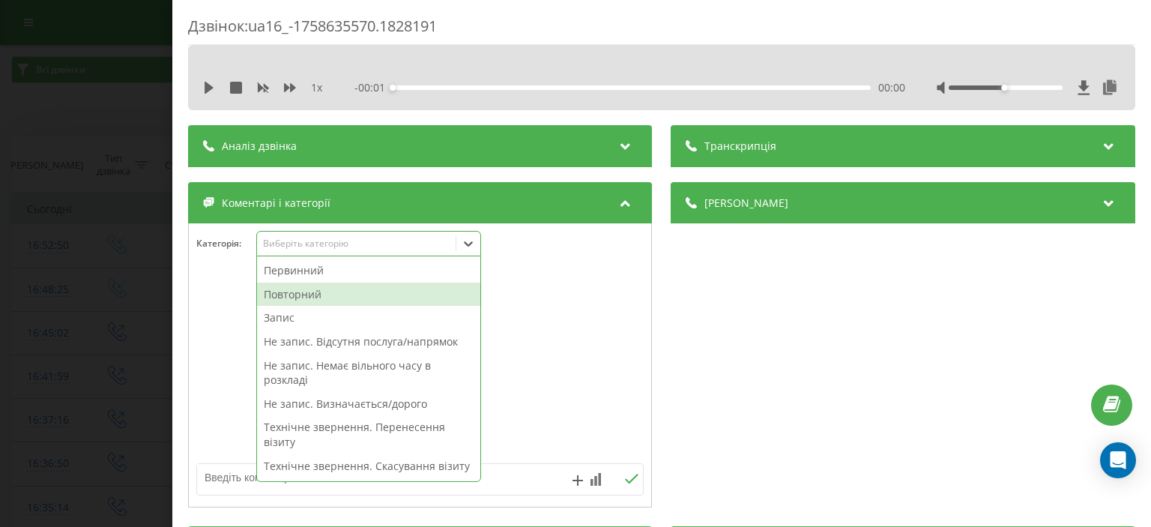
click at [339, 290] on div "Повторний" at bounding box center [368, 294] width 223 height 24
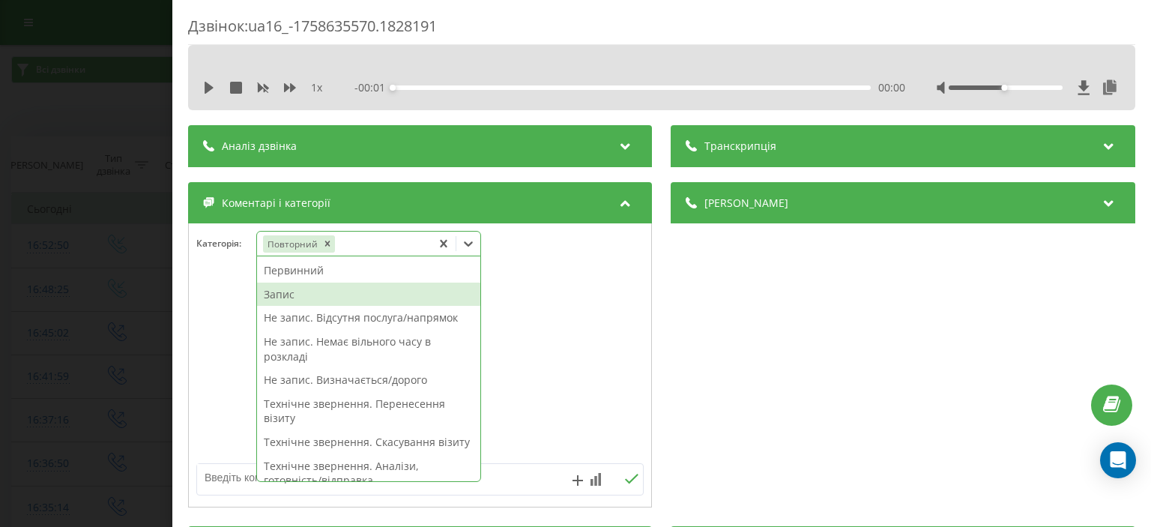
drag, startPoint x: 336, startPoint y: 293, endPoint x: 329, endPoint y: 316, distance: 24.2
click at [336, 293] on div "Запис" at bounding box center [368, 294] width 223 height 24
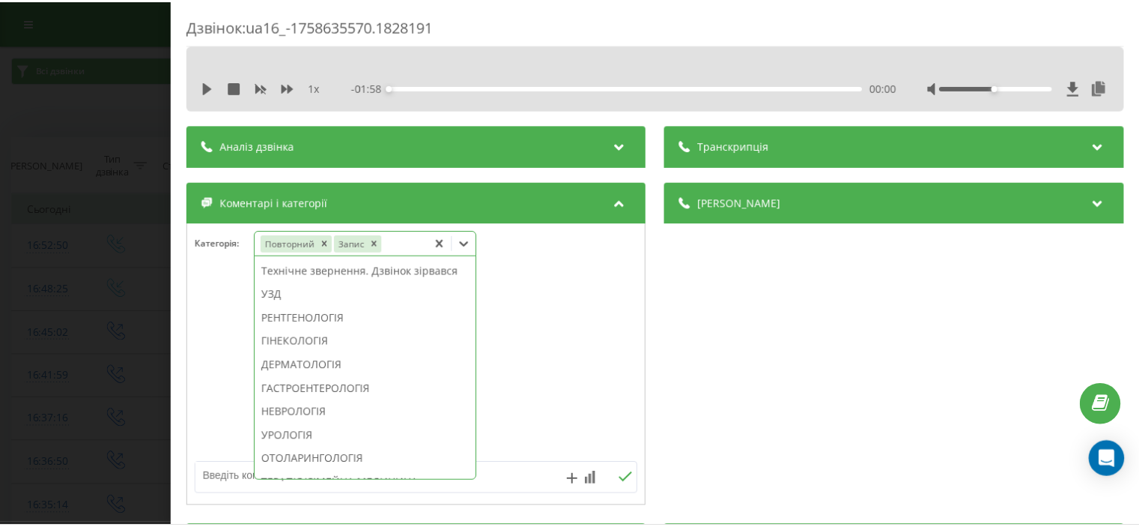
scroll to position [500, 0]
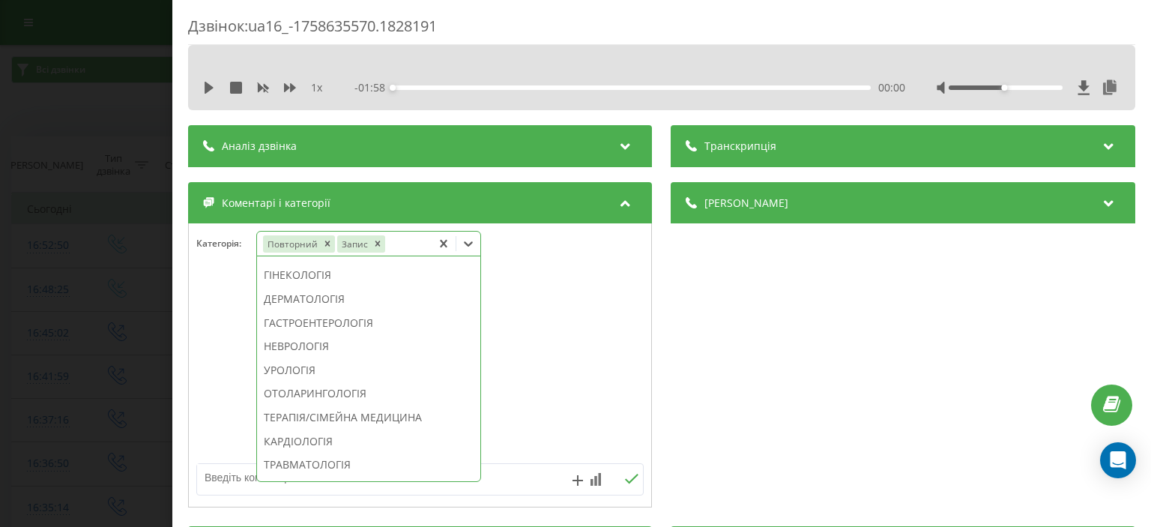
click at [309, 240] on div "УЗД" at bounding box center [368, 228] width 223 height 24
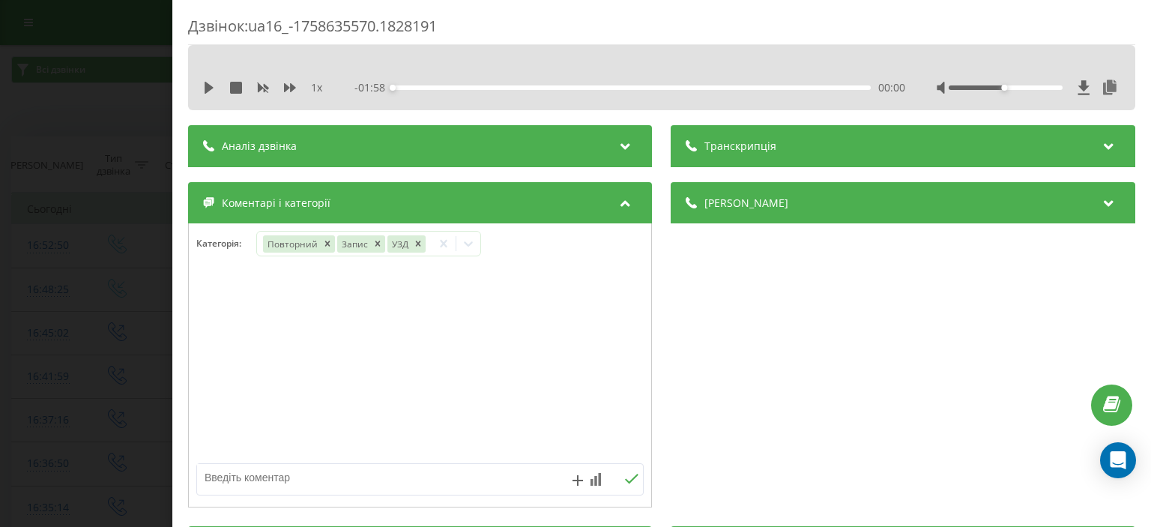
click at [18, 86] on div "Дзвінок : ua16_-1758635570.1828191 1 x - 01:58 00:00 00:00 Транскрипція Для AI-…" at bounding box center [575, 263] width 1151 height 527
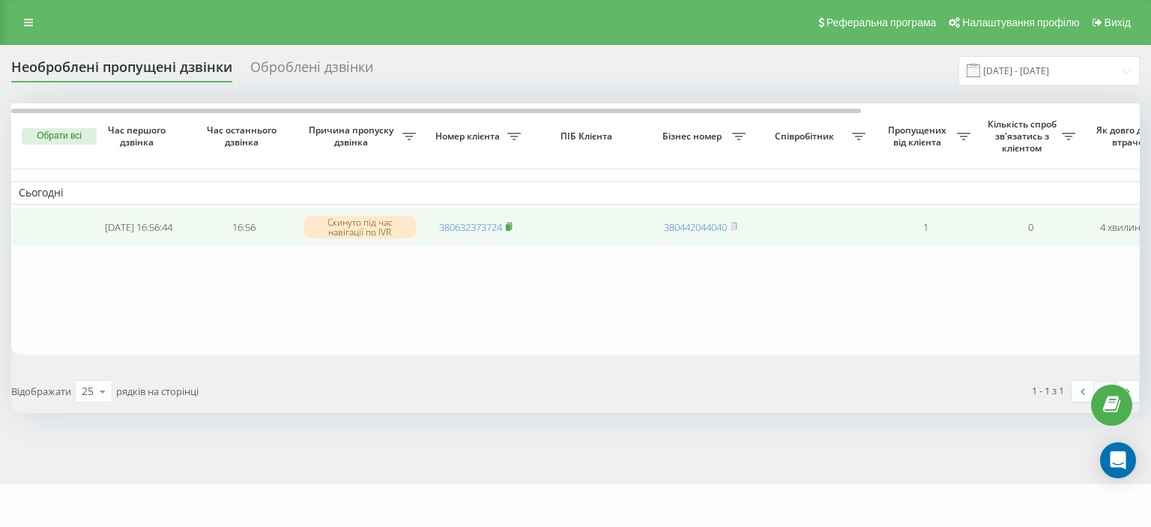
click at [510, 224] on rect at bounding box center [508, 227] width 4 height 7
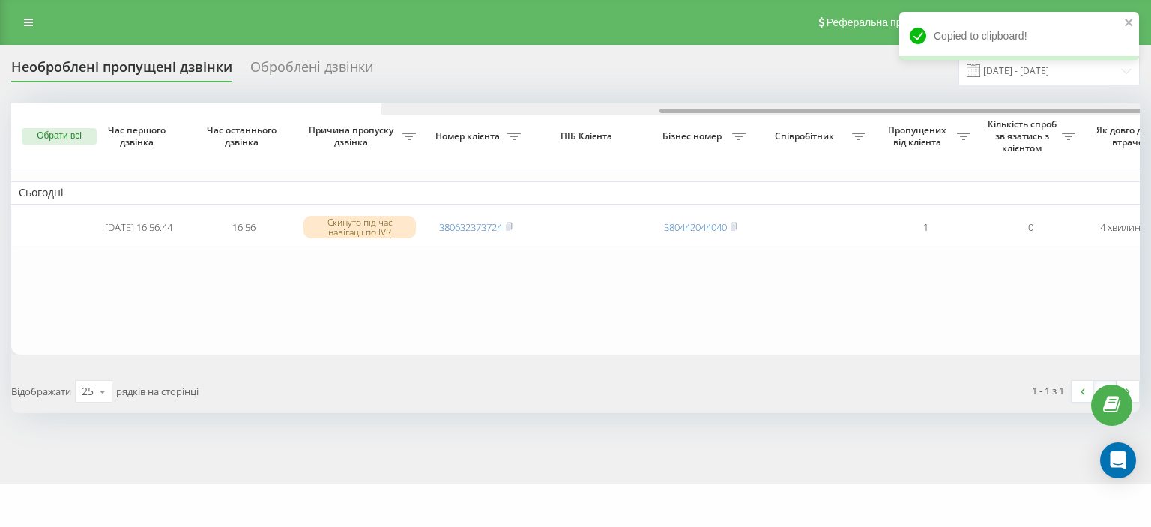
click at [1128, 107] on div at bounding box center [945, 108] width 1128 height 11
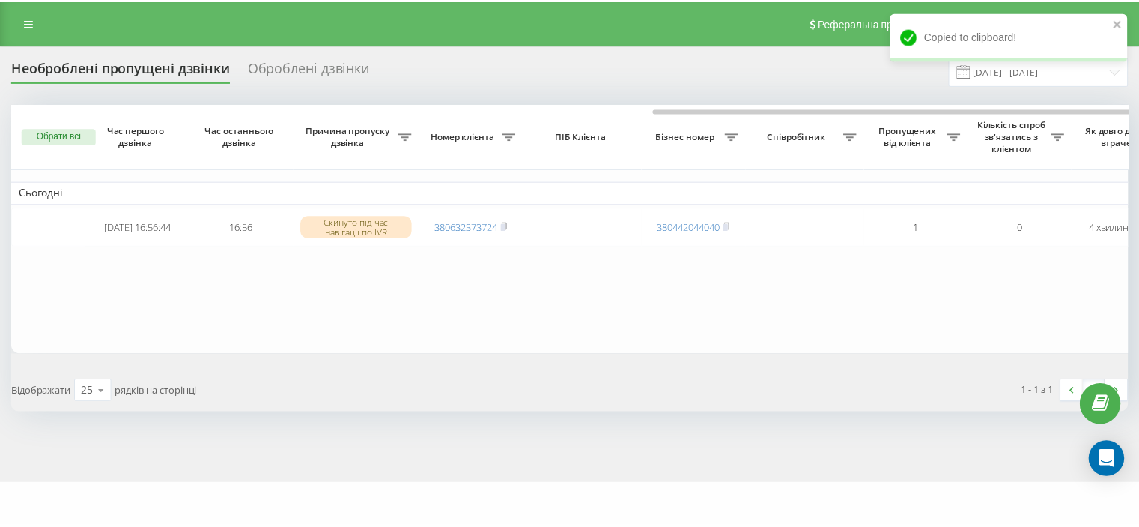
scroll to position [0, 369]
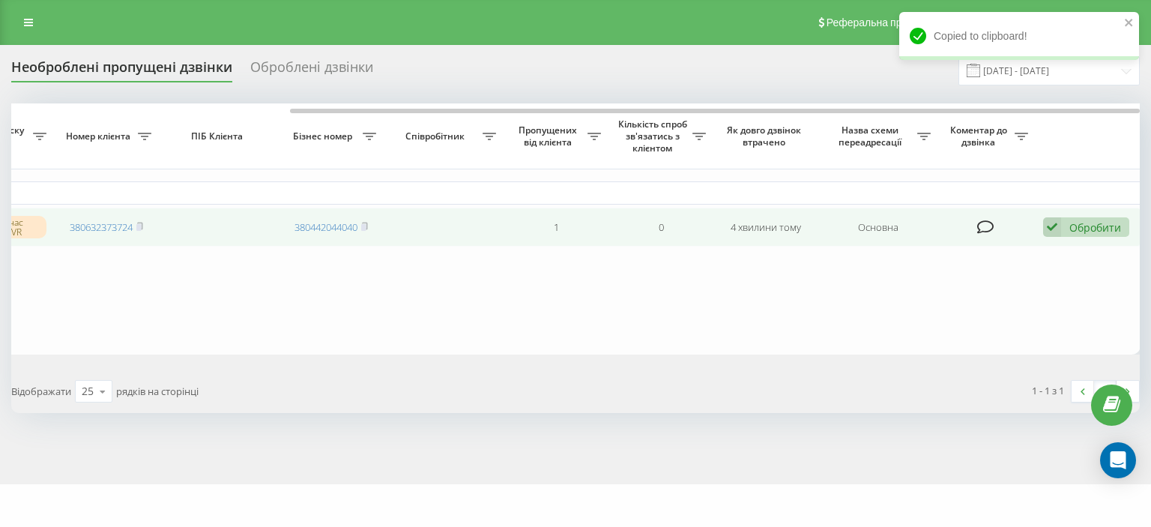
click at [1097, 226] on div "Обробити" at bounding box center [1095, 227] width 52 height 14
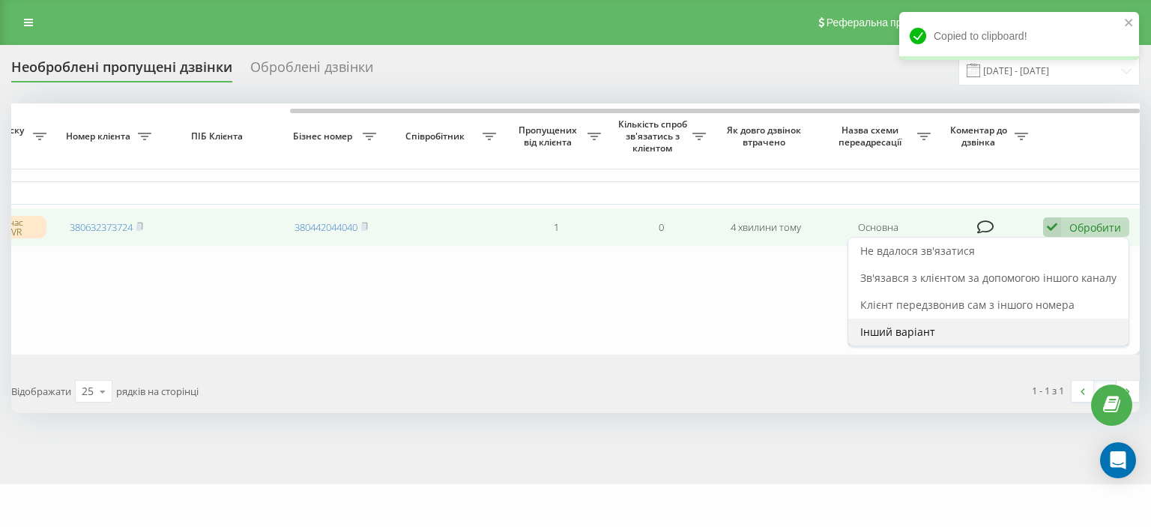
click at [906, 323] on div "Інший варіант" at bounding box center [988, 331] width 280 height 27
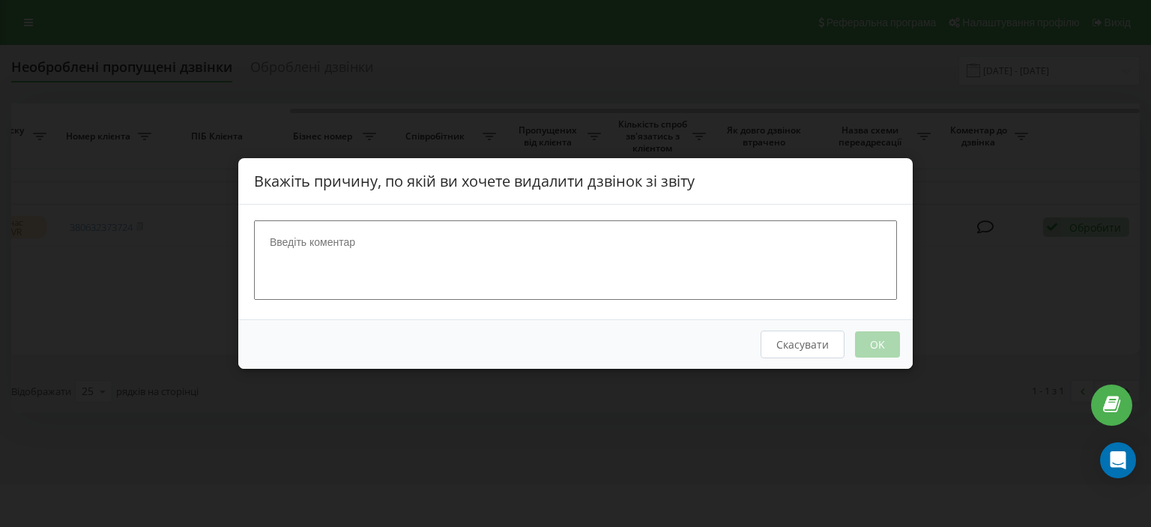
click at [426, 233] on textarea at bounding box center [575, 259] width 643 height 79
type textarea "відхиляє"
click at [886, 351] on button "OK" at bounding box center [877, 344] width 45 height 26
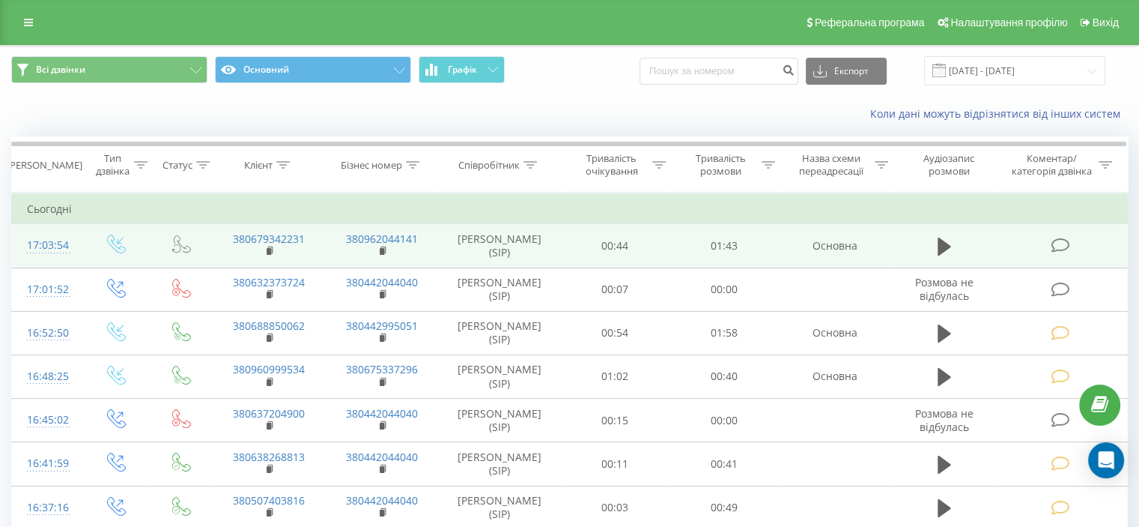
click at [1058, 245] on icon at bounding box center [1060, 245] width 19 height 16
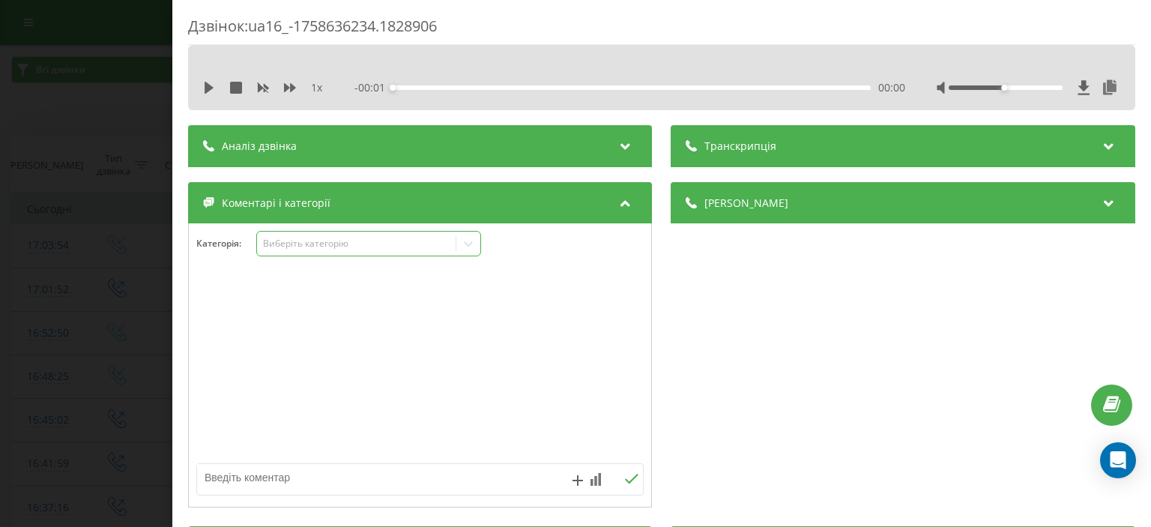
click at [309, 242] on div "Виберіть категорію" at bounding box center [356, 243] width 187 height 12
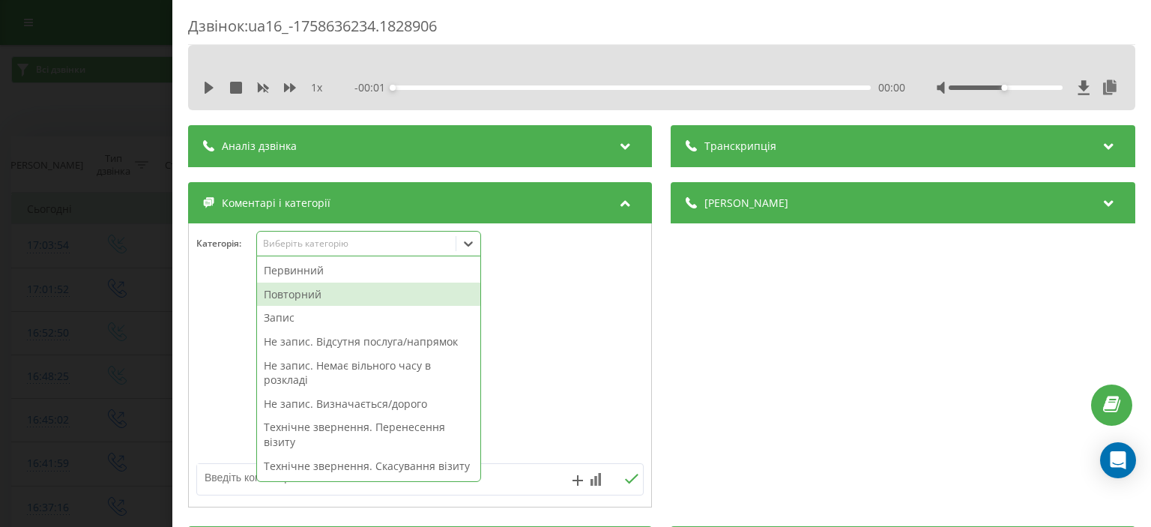
click at [330, 295] on div "Повторний" at bounding box center [368, 294] width 223 height 24
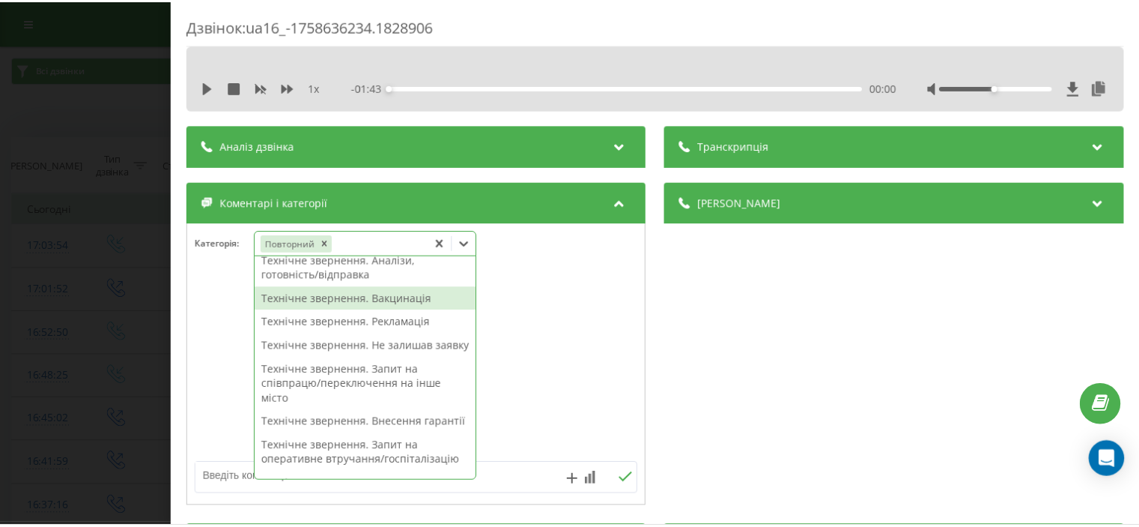
scroll to position [225, 0]
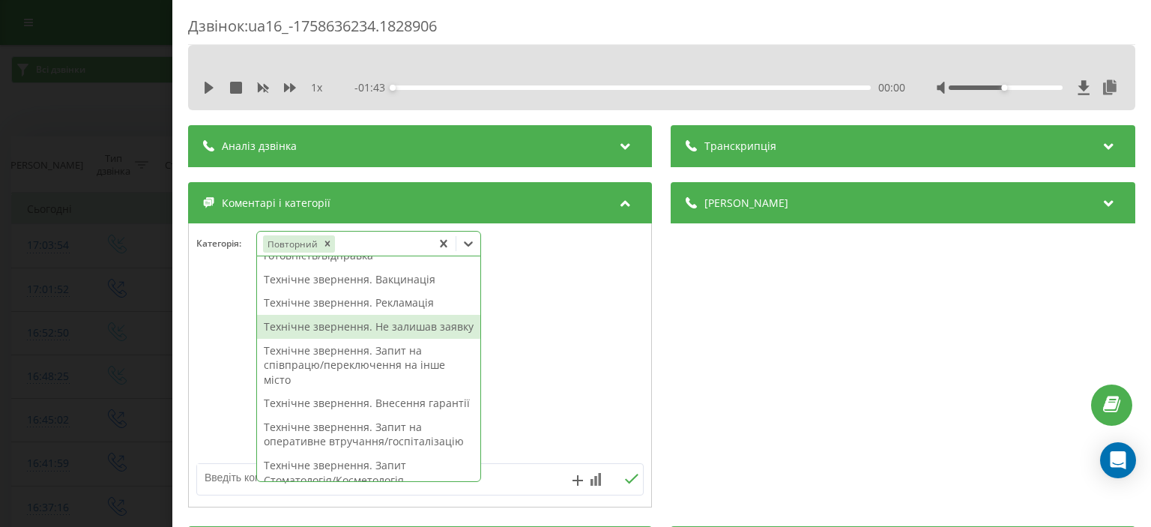
click at [383, 339] on div "Технічне звернення. Не залишав заявку" at bounding box center [368, 327] width 223 height 24
click at [231, 485] on textarea at bounding box center [375, 477] width 357 height 27
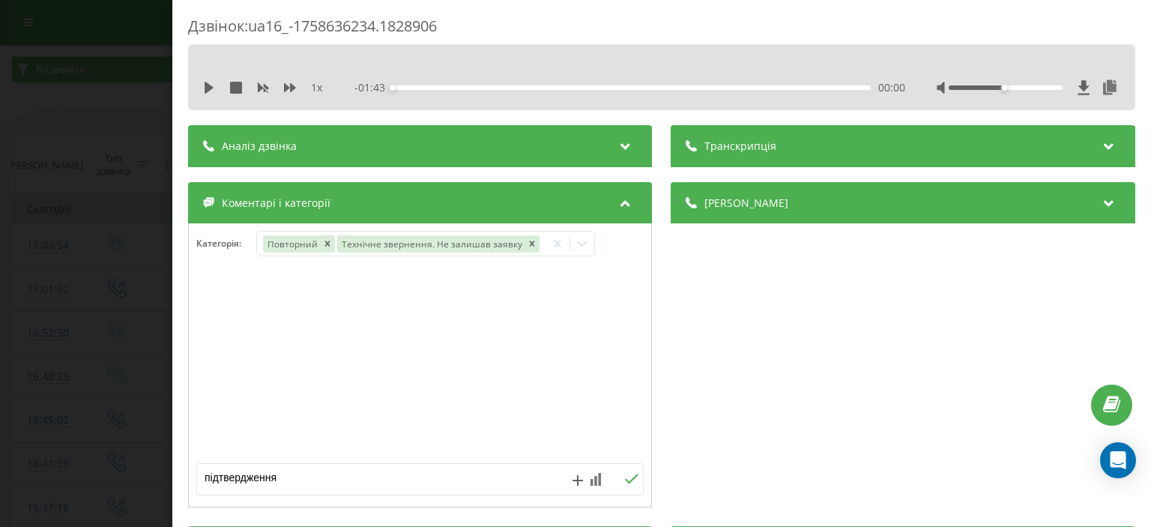
type textarea "підтвердження"
click at [626, 478] on icon at bounding box center [632, 478] width 14 height 10
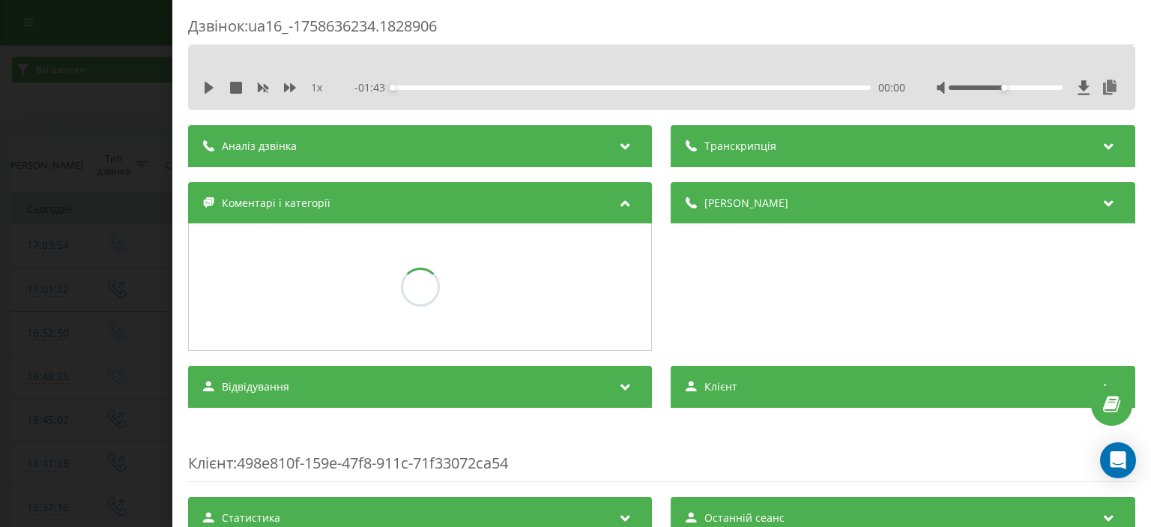
click at [24, 118] on div "Дзвінок : ua16_-1758636234.1828906 1 x - 01:43 00:00 00:00 Транскрипція Для AI-…" at bounding box center [575, 263] width 1151 height 527
